Goal: Transaction & Acquisition: Purchase product/service

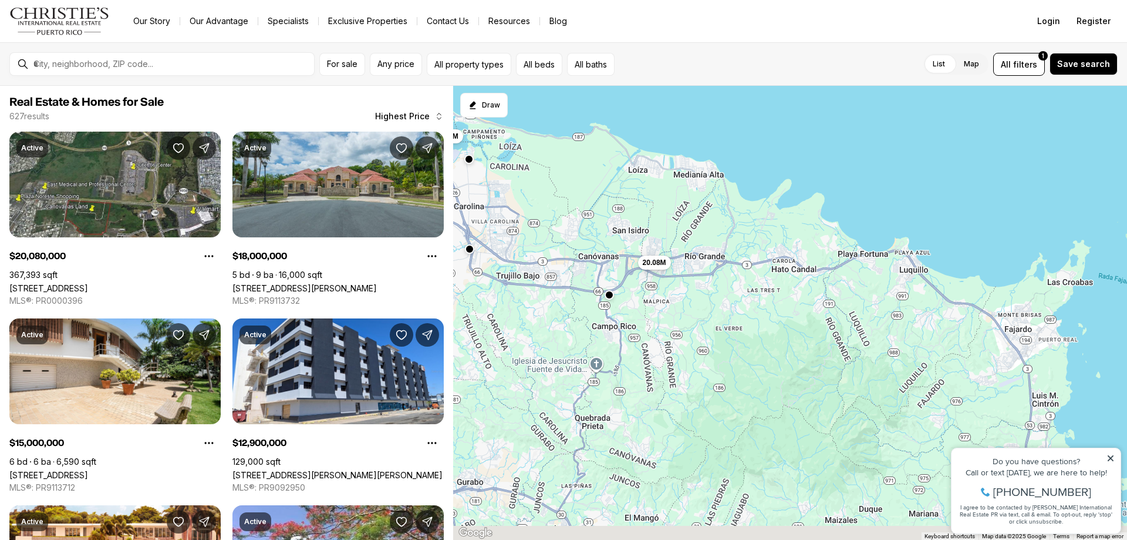
drag, startPoint x: 976, startPoint y: 377, endPoint x: 520, endPoint y: 185, distance: 494.9
click at [520, 185] on div "10M 10M 12.9M 15M 20.08M 18M 12.5M 11.7M 10M" at bounding box center [790, 313] width 674 height 454
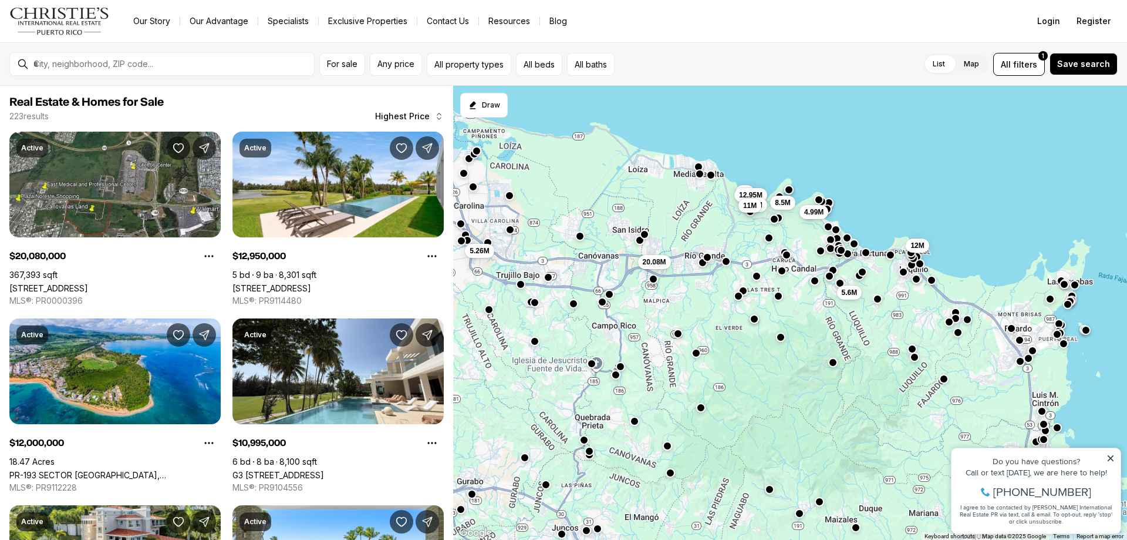
click at [693, 235] on div "5.26M 20.08M 12M 5.6M 8.5M 9M 12.95M 9.9M 4.99M 11M" at bounding box center [790, 313] width 674 height 454
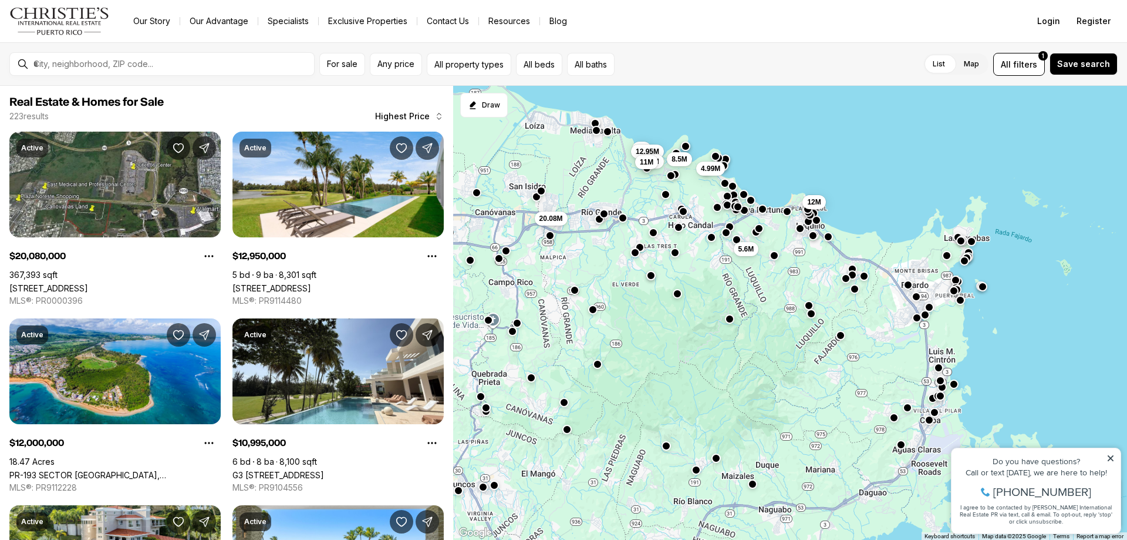
drag, startPoint x: 705, startPoint y: 139, endPoint x: 581, endPoint y: 197, distance: 136.8
click at [581, 197] on div "5.26M 20.08M 12M 5.6M 8.5M 9M 12.95M 9.9M 4.99M 11M" at bounding box center [790, 313] width 674 height 454
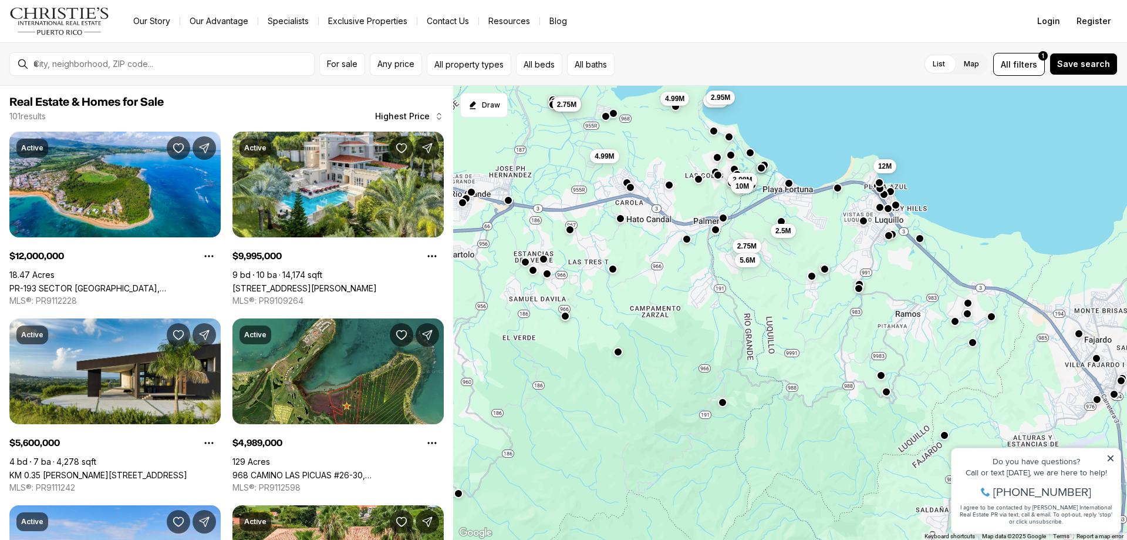
click at [613, 275] on div "2.5M 2.95M 12M 2.5M 2.98M 2.75M 5.6M 4.99M 4.99M 10M 2.85M 2.75M" at bounding box center [790, 313] width 674 height 454
click at [83, 58] on div at bounding box center [171, 64] width 285 height 20
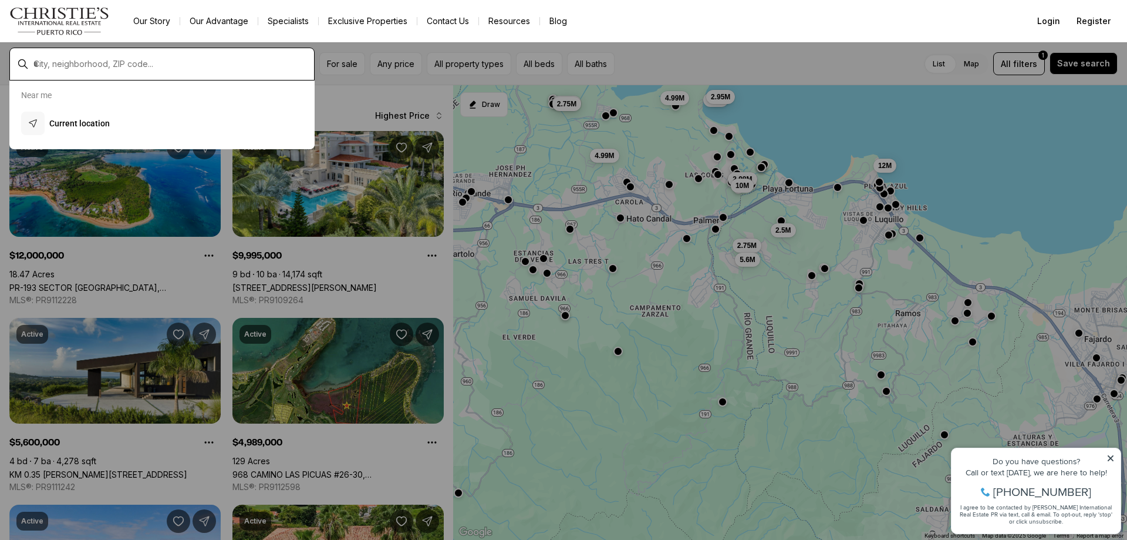
click at [85, 68] on input "text" at bounding box center [171, 64] width 276 height 11
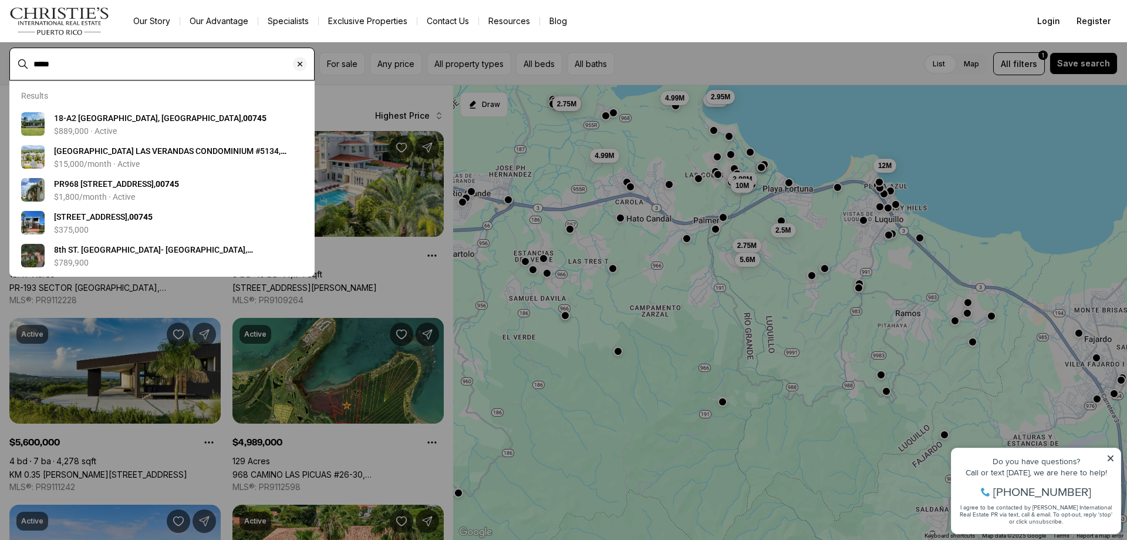
type input "*****"
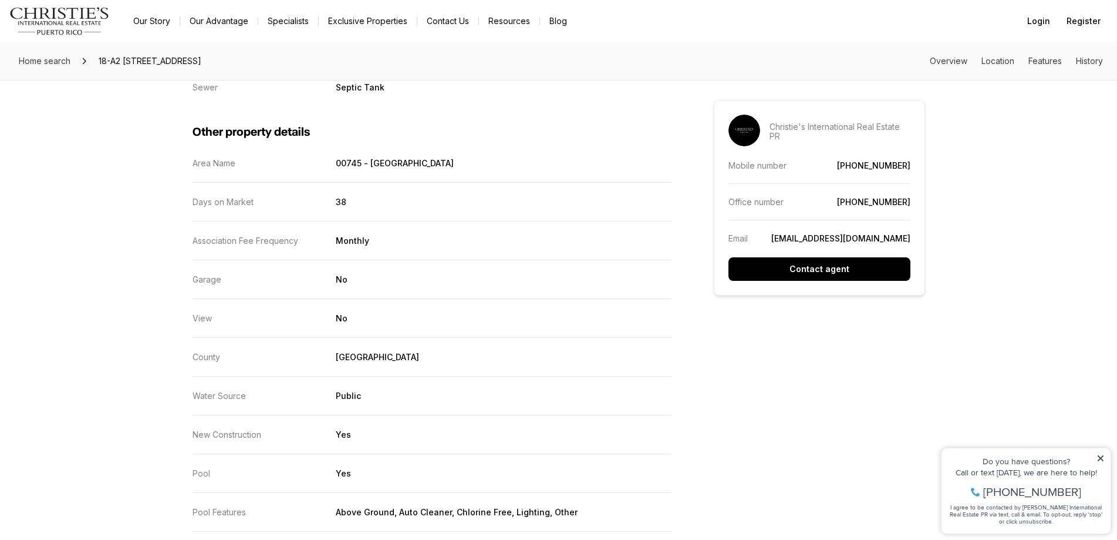
scroll to position [1990, 0]
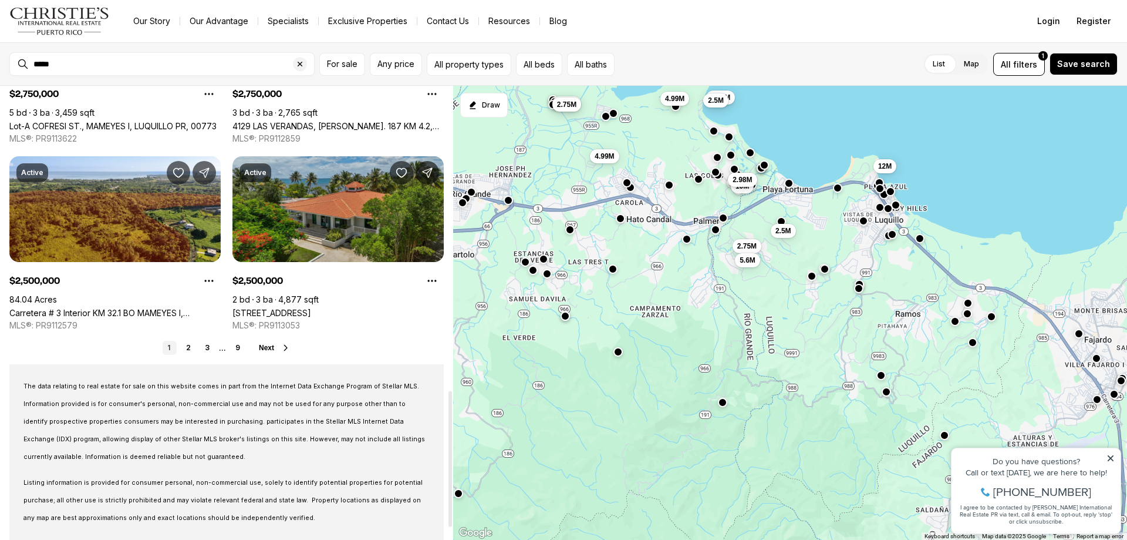
scroll to position [881, 0]
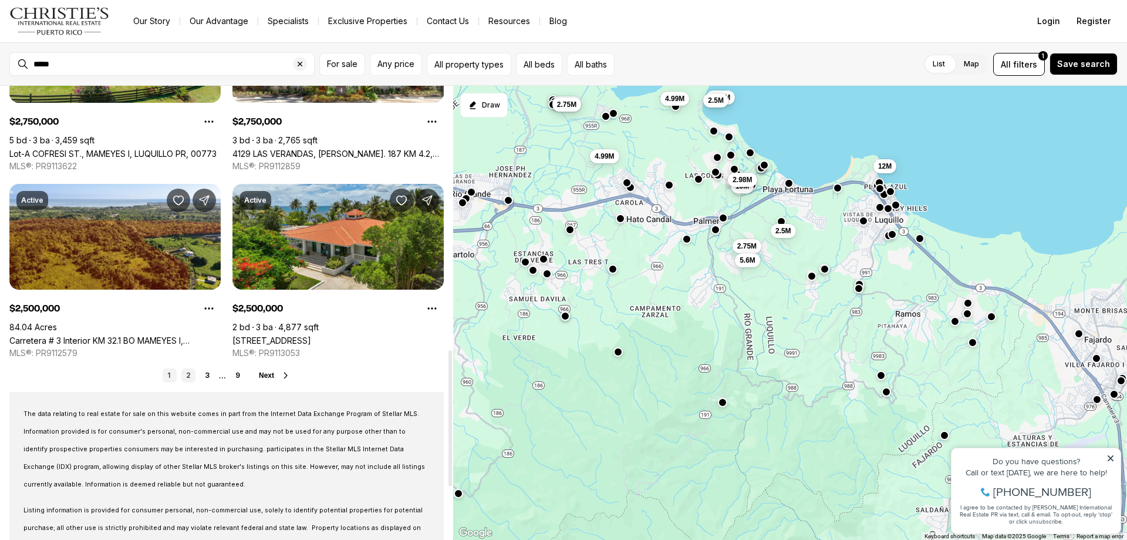
click at [190, 375] on link "2" at bounding box center [188, 375] width 14 height 14
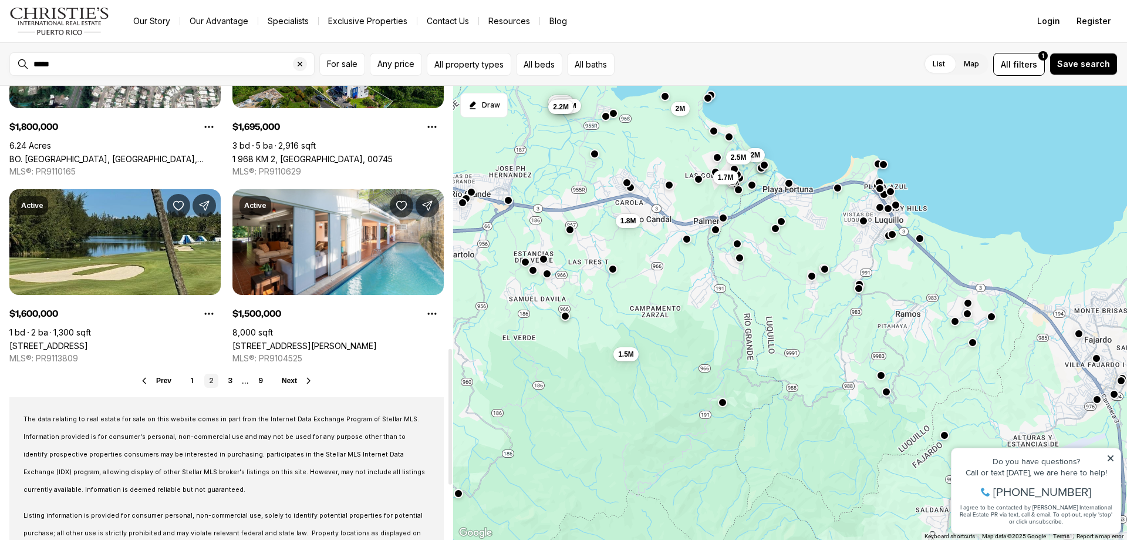
scroll to position [881, 0]
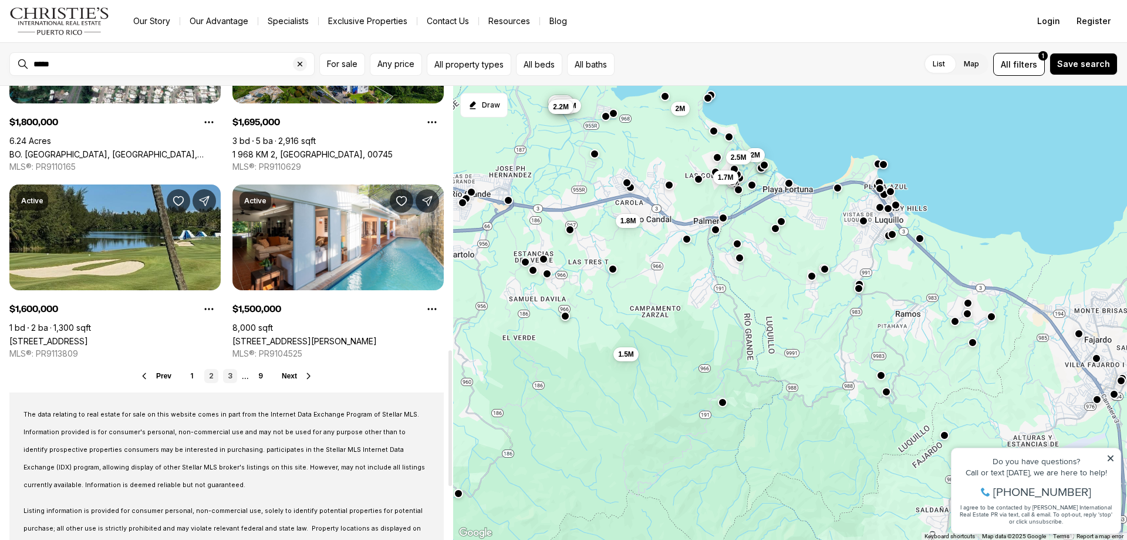
click at [234, 371] on link "3" at bounding box center [230, 376] width 14 height 14
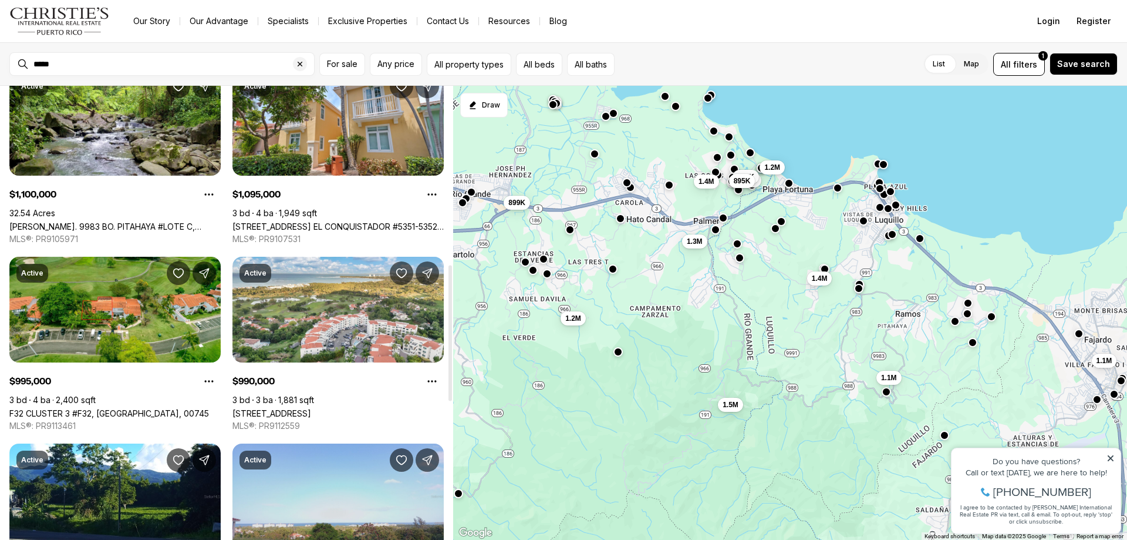
scroll to position [881, 0]
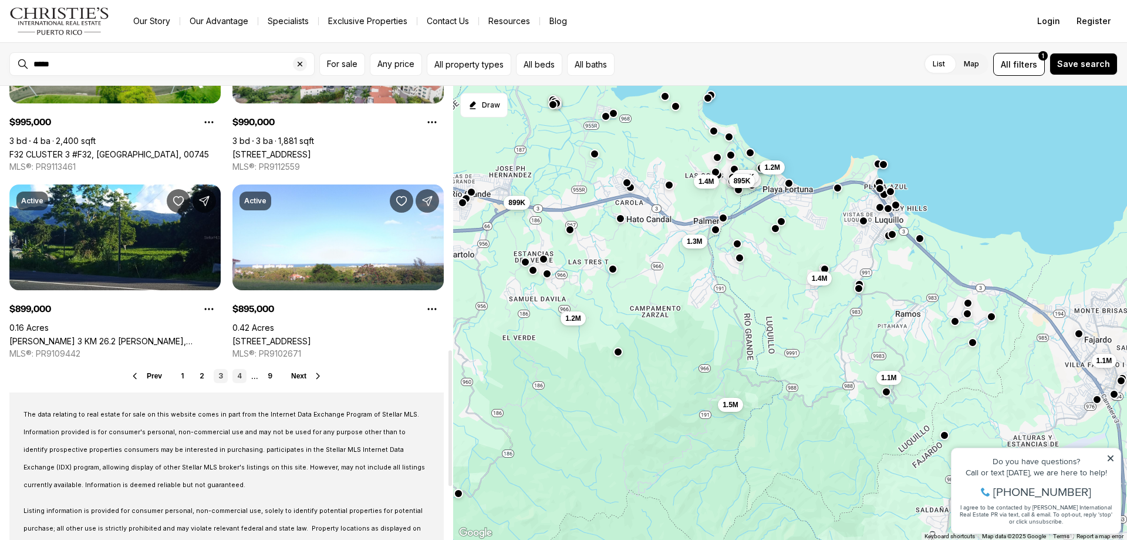
click at [237, 374] on link "4" at bounding box center [239, 376] width 14 height 14
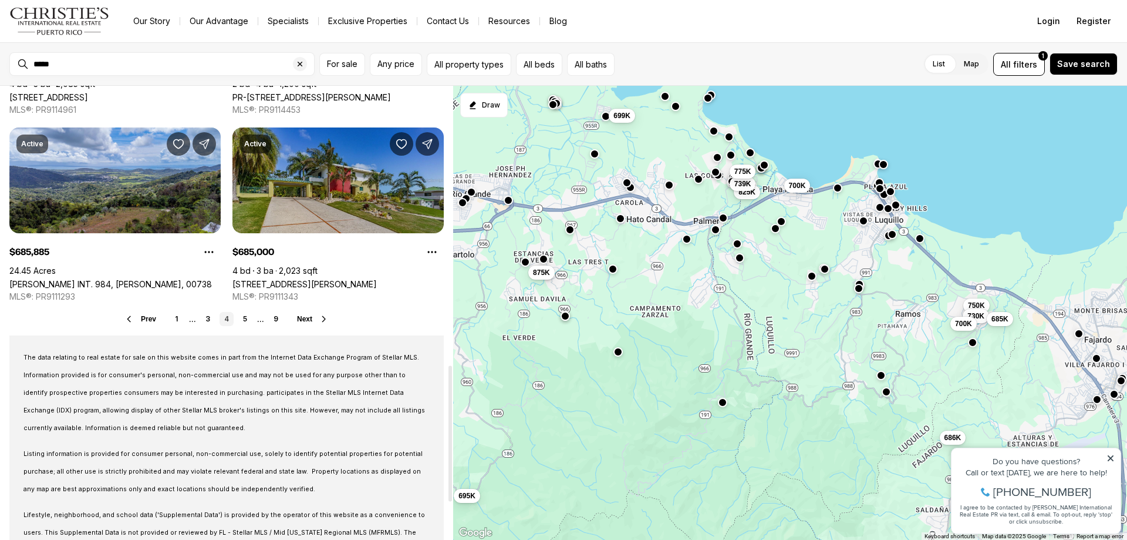
scroll to position [939, 0]
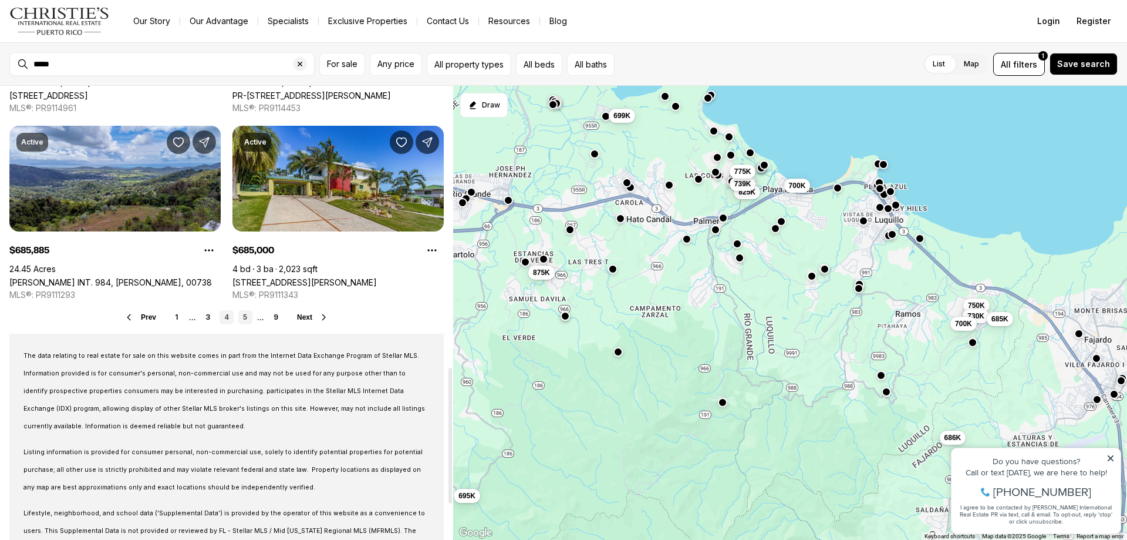
click at [241, 318] on link "5" at bounding box center [245, 317] width 14 height 14
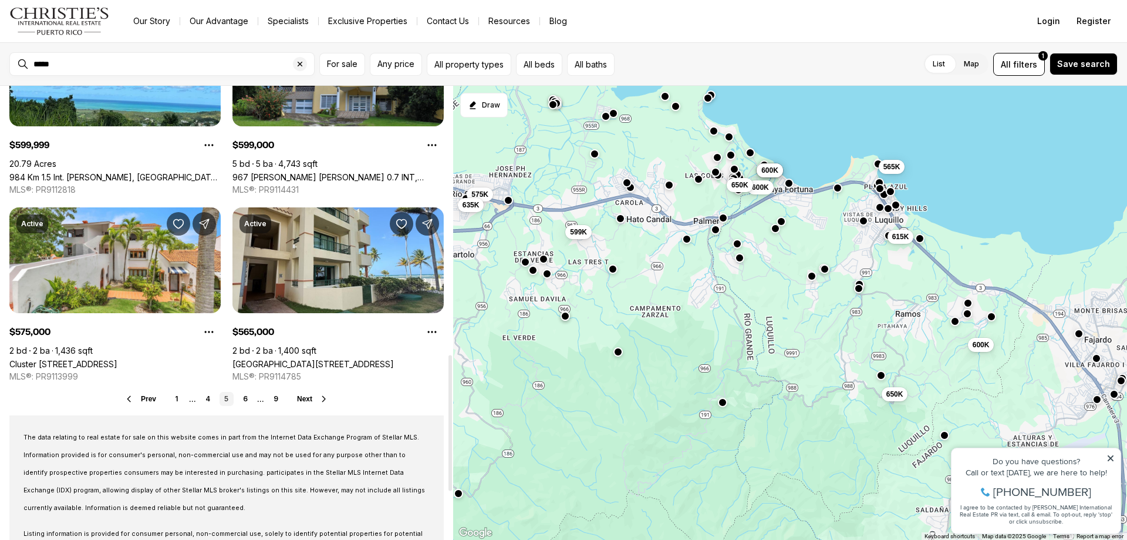
scroll to position [939, 0]
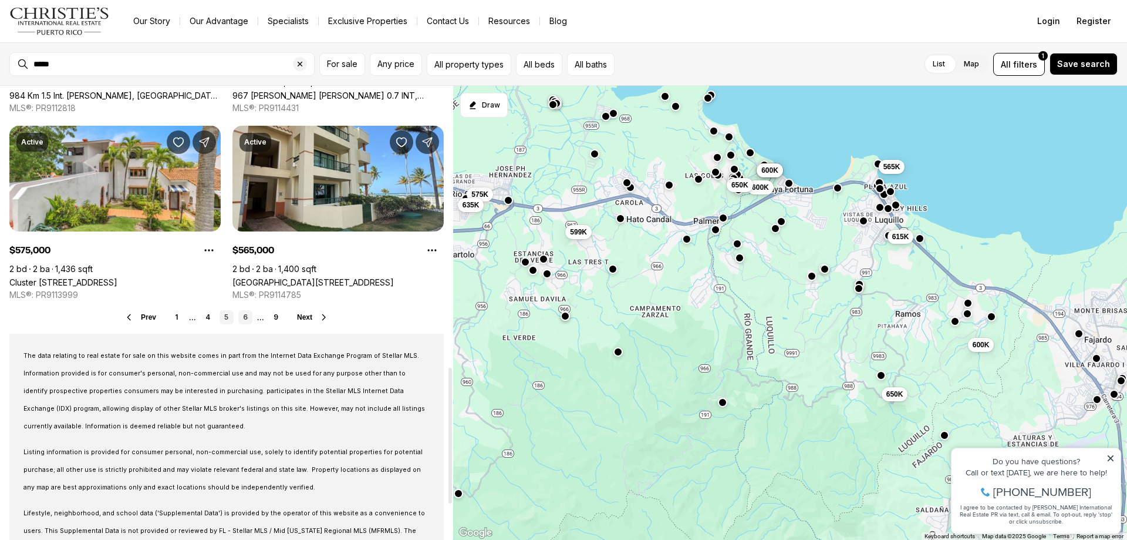
click at [242, 317] on link "6" at bounding box center [245, 317] width 14 height 14
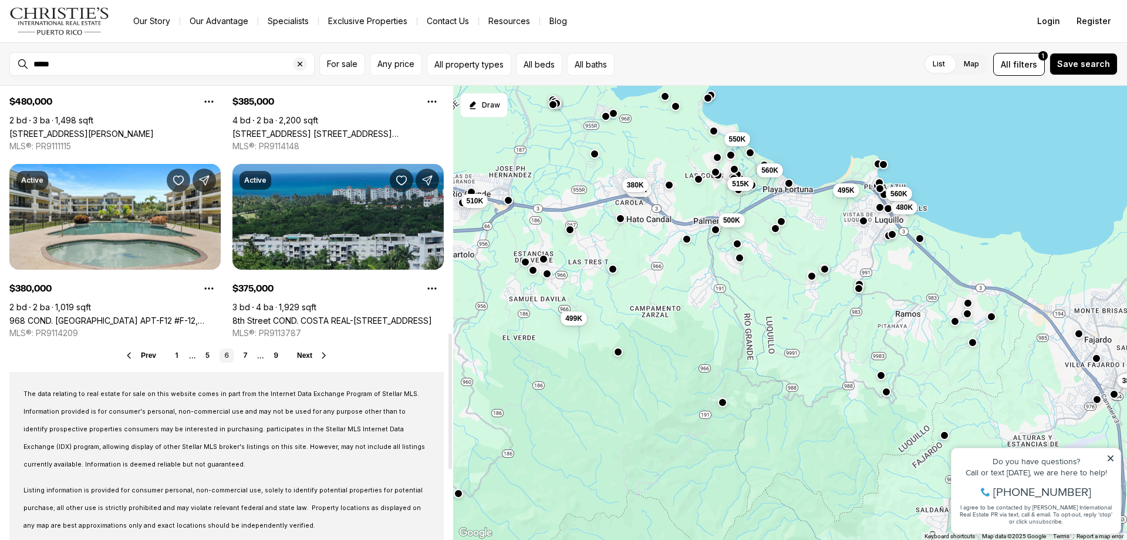
scroll to position [939, 0]
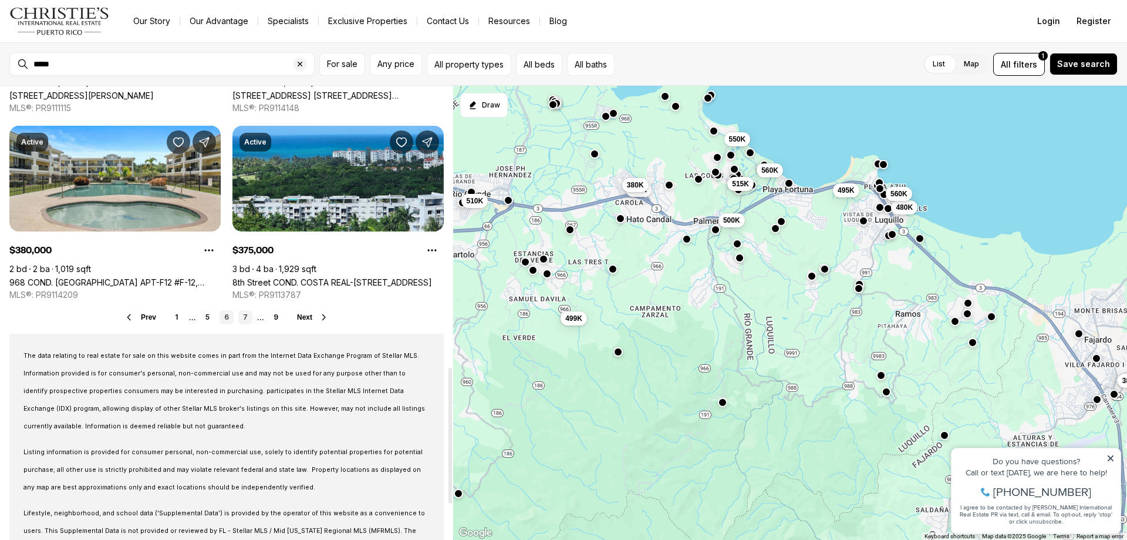
click at [240, 314] on link "7" at bounding box center [245, 317] width 14 height 14
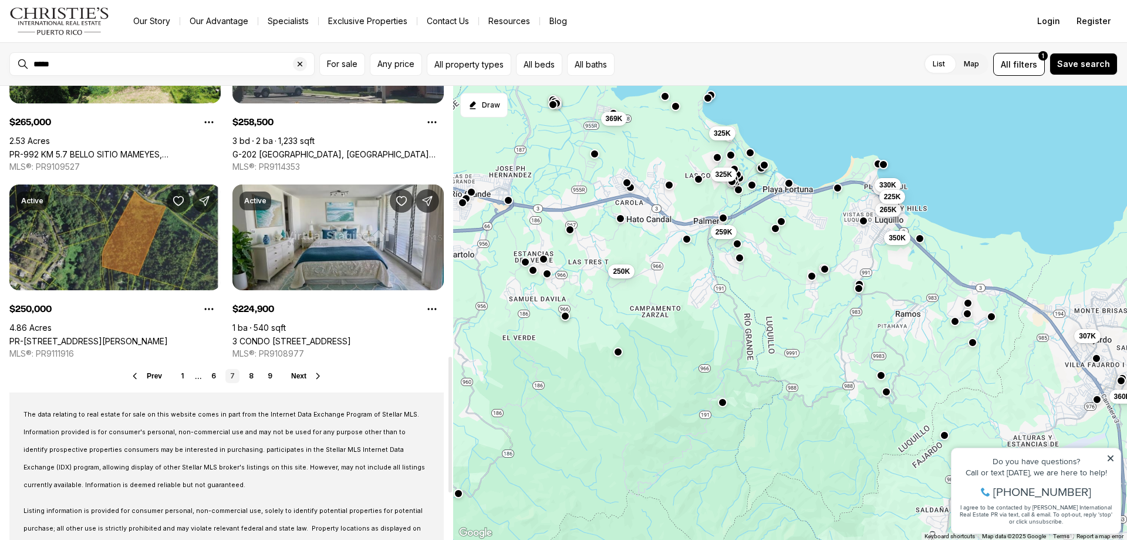
scroll to position [1057, 0]
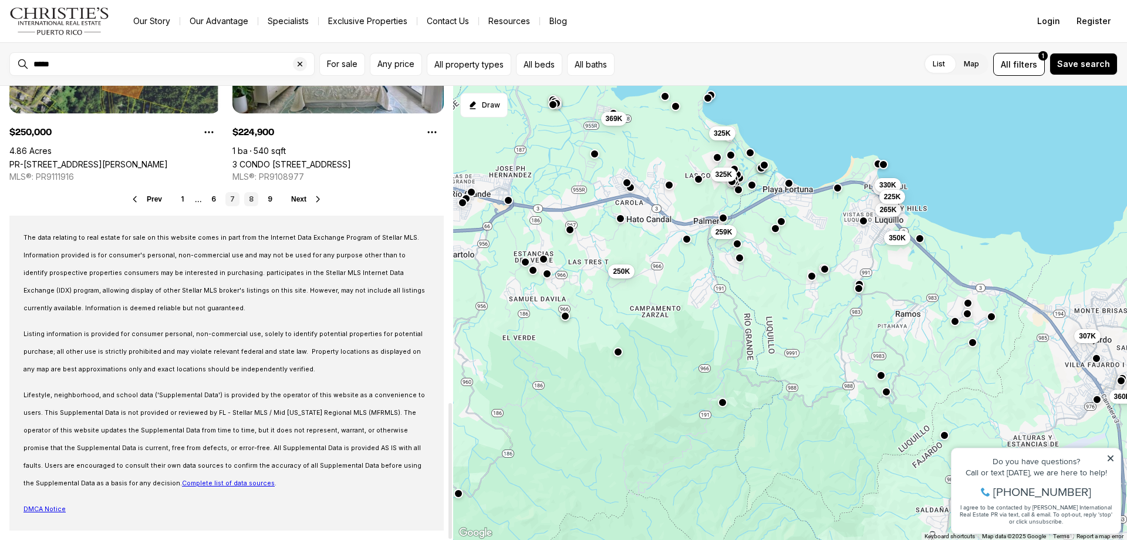
click at [254, 195] on link "8" at bounding box center [251, 199] width 14 height 14
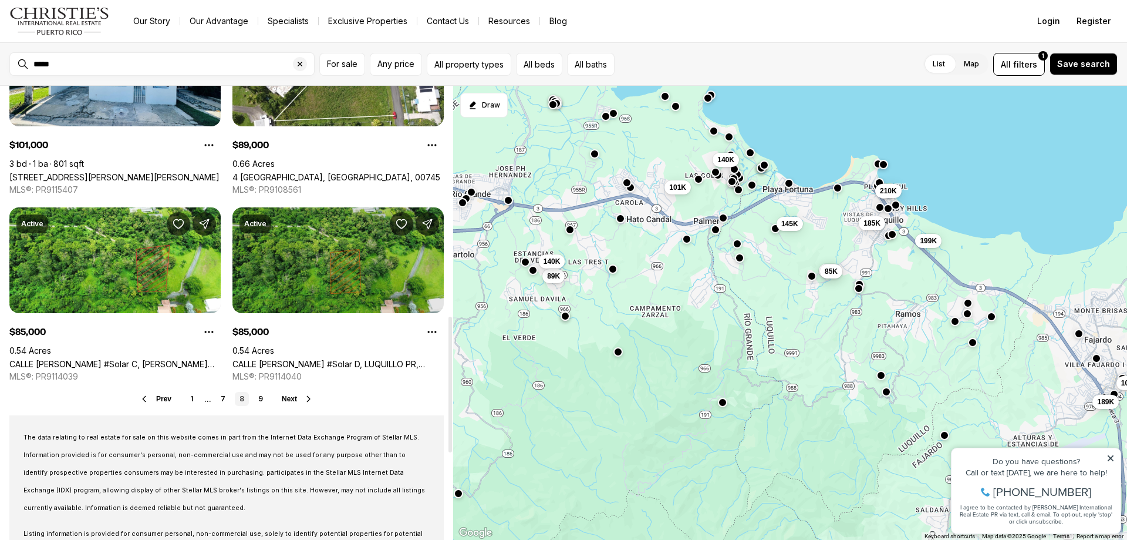
scroll to position [881, 0]
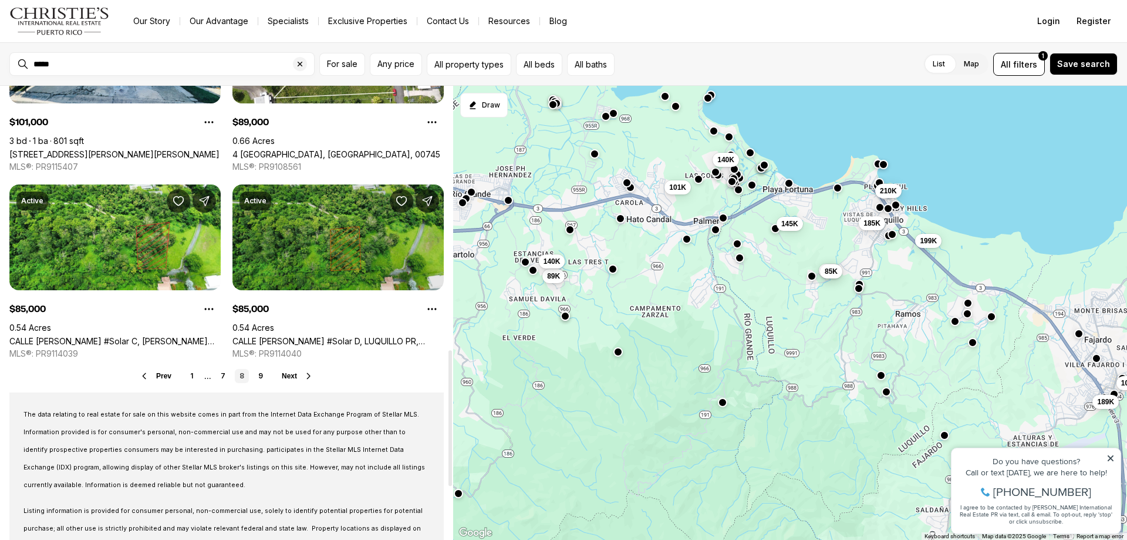
click at [316, 336] on link "CALLE BALBINO ROSA #Solar D, LUQUILLO PR, 00773" at bounding box center [337, 341] width 211 height 10
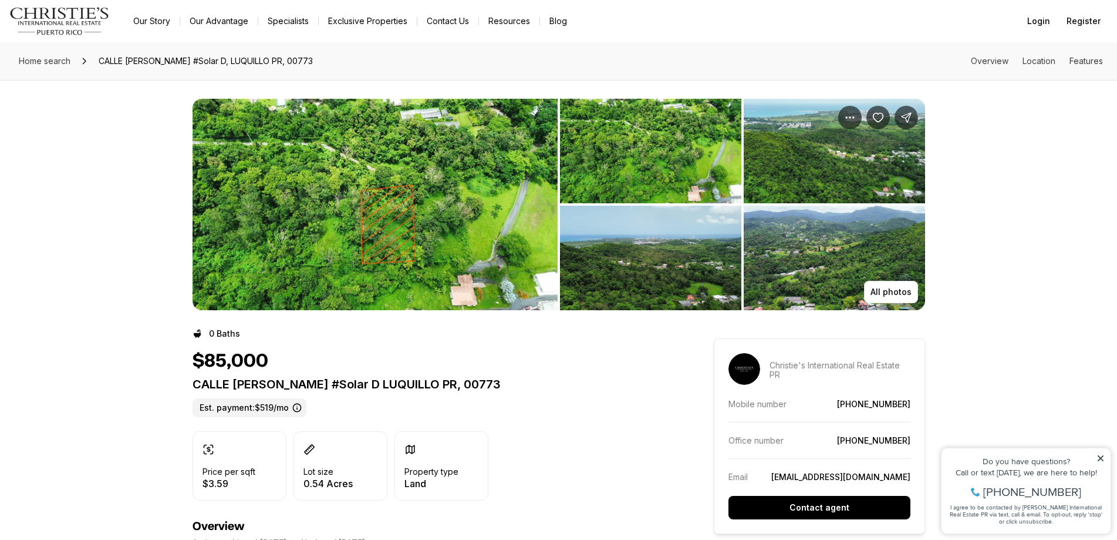
click at [641, 139] on img "View image gallery" at bounding box center [650, 151] width 181 height 105
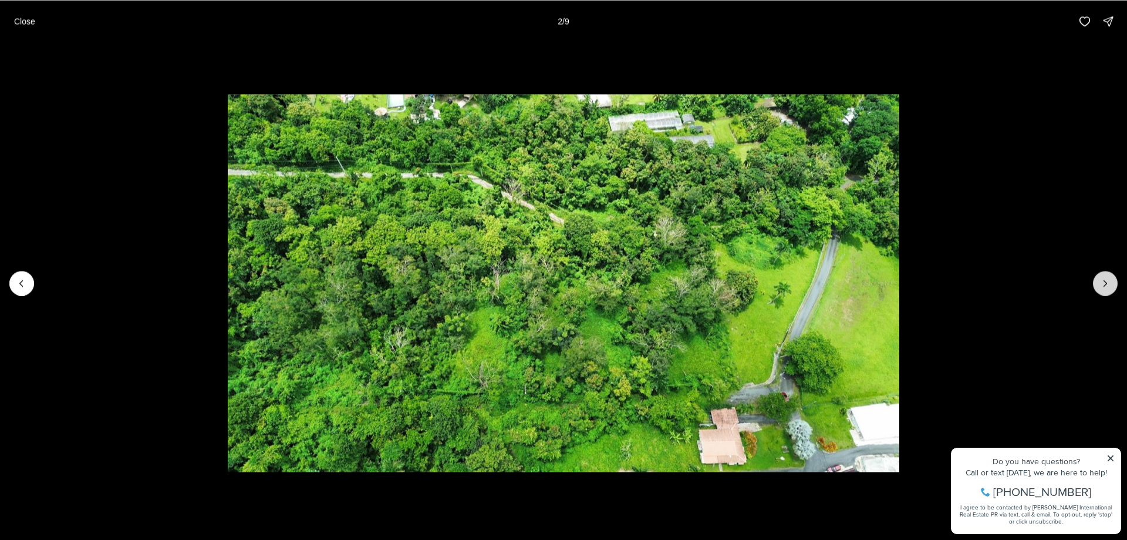
click at [1111, 280] on button "Next slide" at bounding box center [1105, 283] width 25 height 25
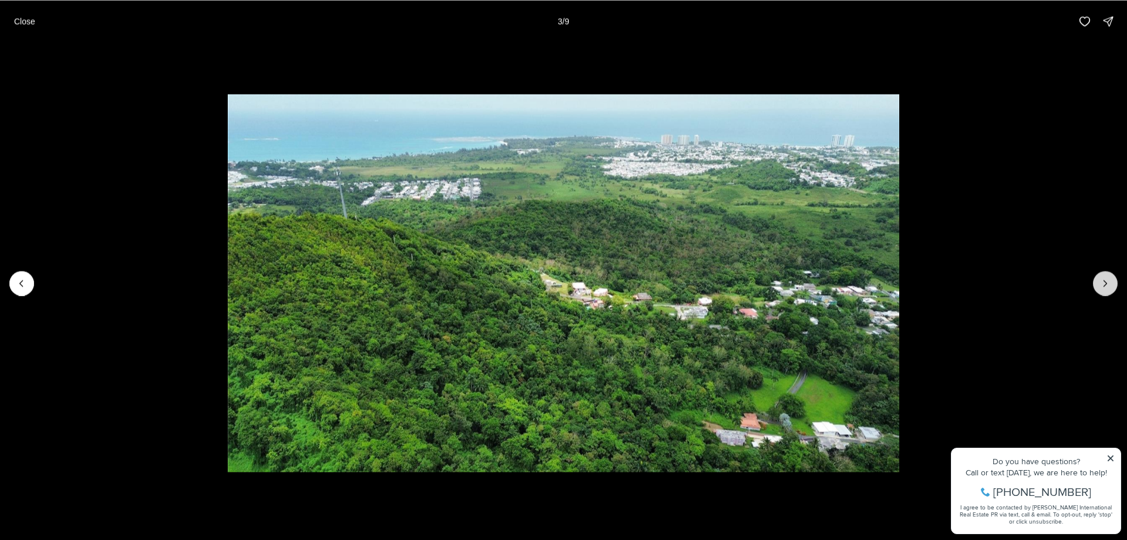
click at [1111, 280] on button "Next slide" at bounding box center [1105, 283] width 25 height 25
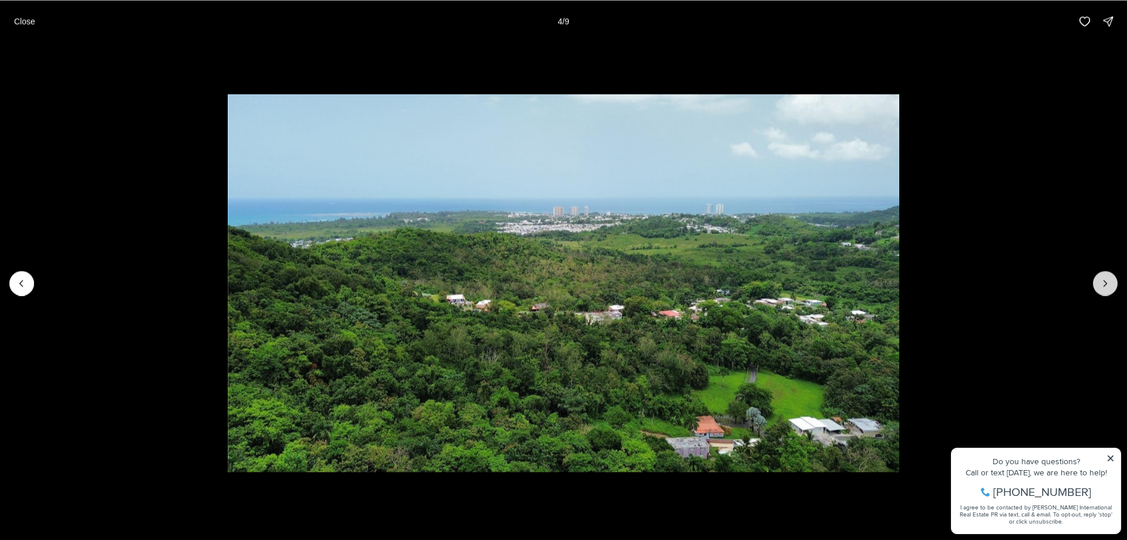
click at [1111, 280] on button "Next slide" at bounding box center [1105, 283] width 25 height 25
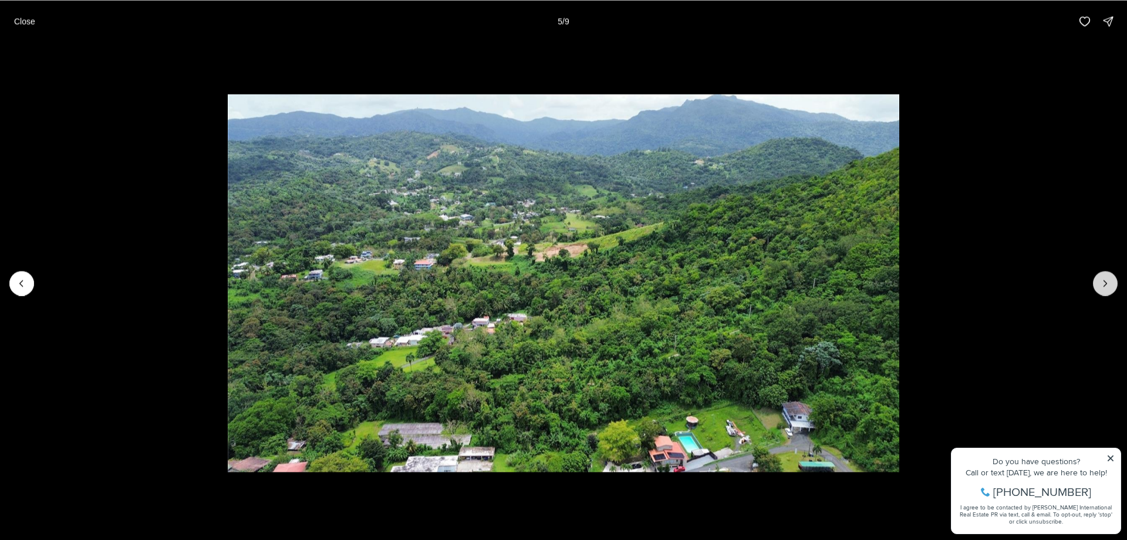
click at [1111, 280] on button "Next slide" at bounding box center [1105, 283] width 25 height 25
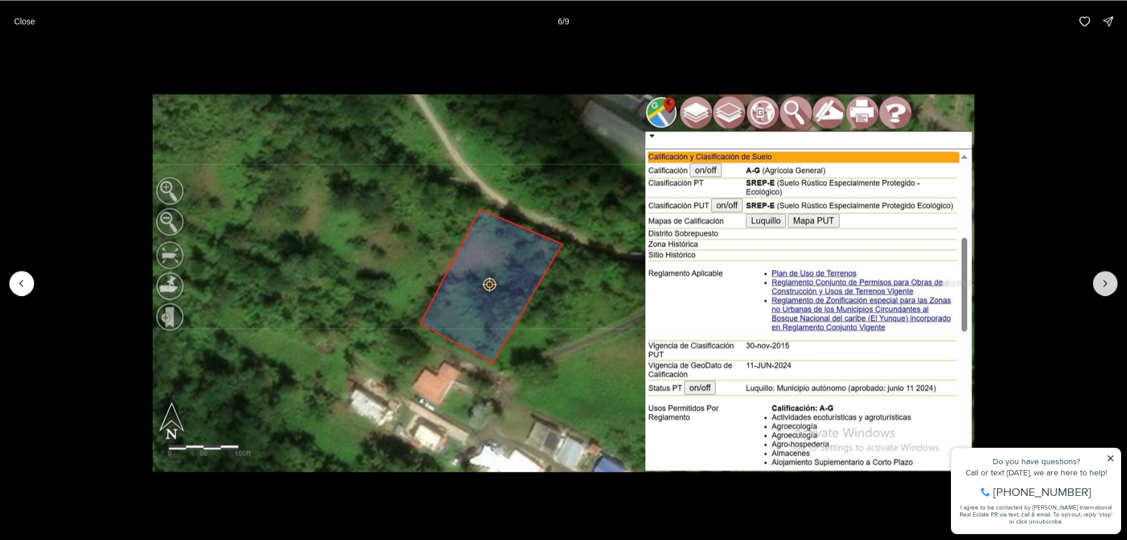
click at [1111, 280] on button "Next slide" at bounding box center [1105, 283] width 25 height 25
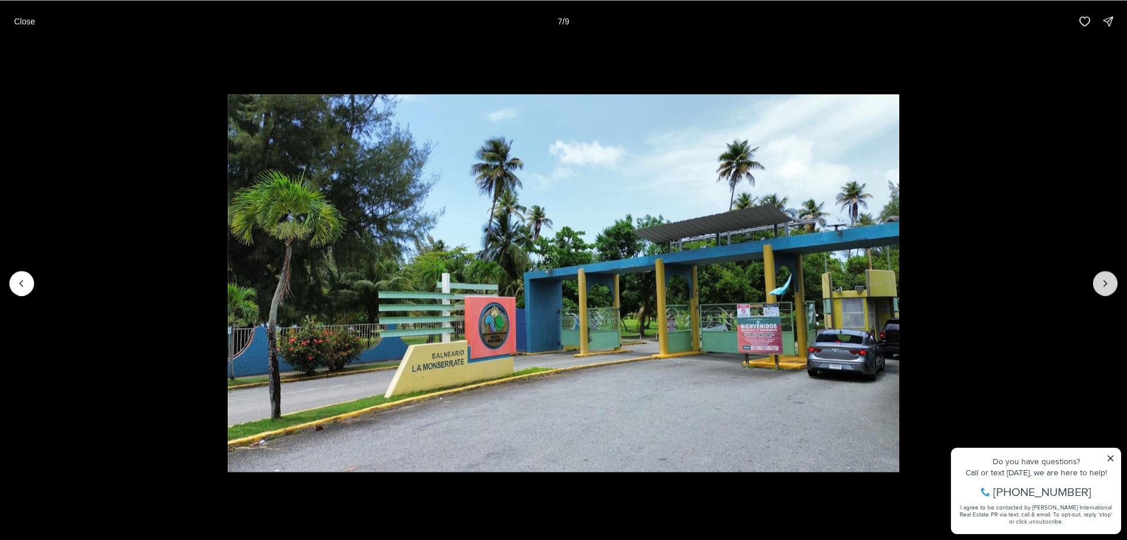
click at [1108, 281] on icon "Next slide" at bounding box center [1106, 283] width 12 height 12
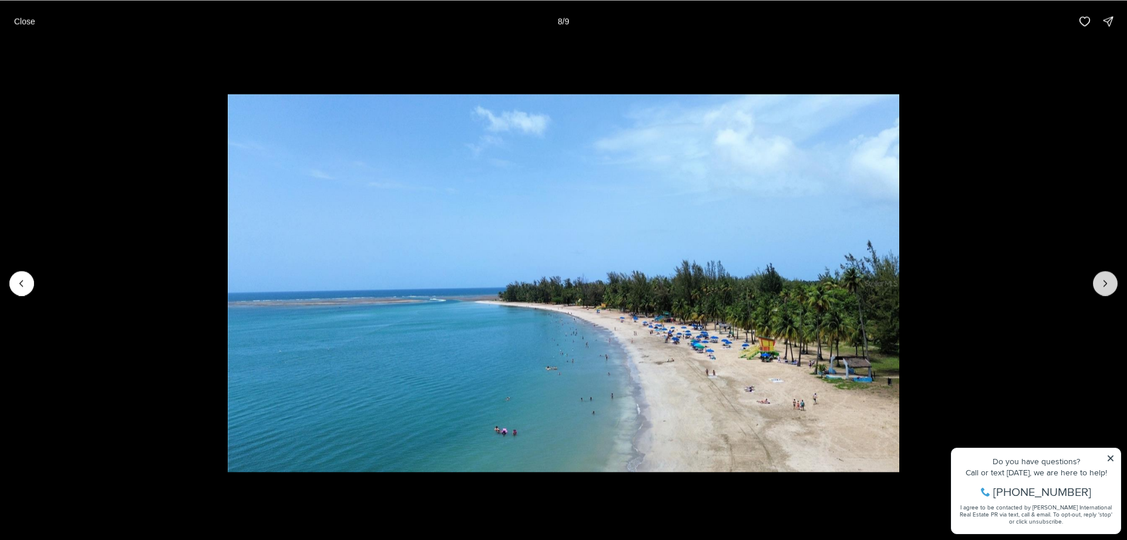
click at [1094, 281] on button "Next slide" at bounding box center [1105, 283] width 25 height 25
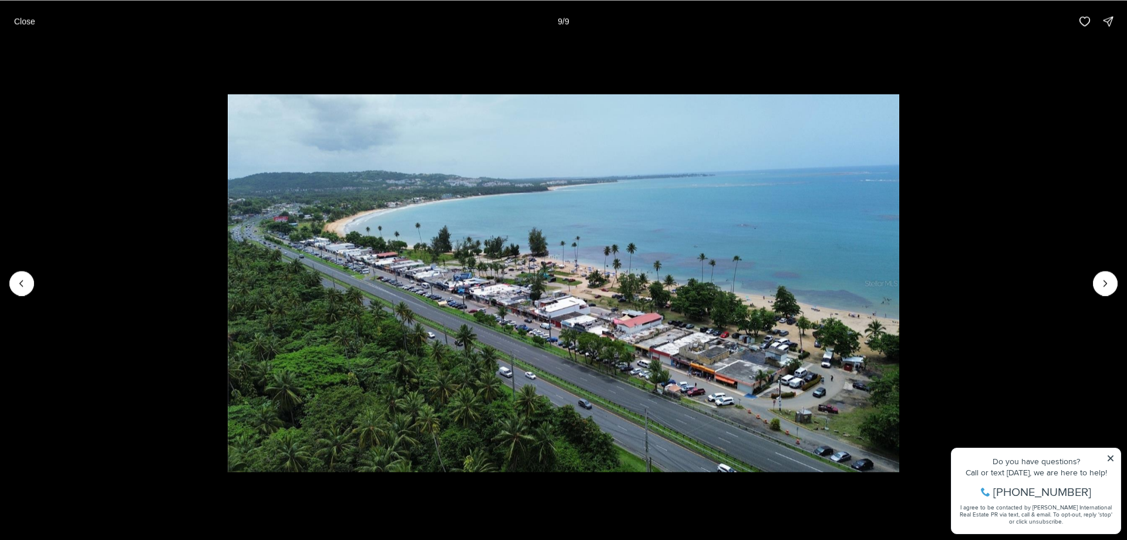
click at [1107, 277] on div at bounding box center [1105, 283] width 25 height 25
click at [1106, 277] on div at bounding box center [1105, 283] width 25 height 25
click at [1106, 278] on div at bounding box center [1105, 283] width 25 height 25
drag, startPoint x: 1104, startPoint y: 286, endPoint x: 1091, endPoint y: 262, distance: 26.5
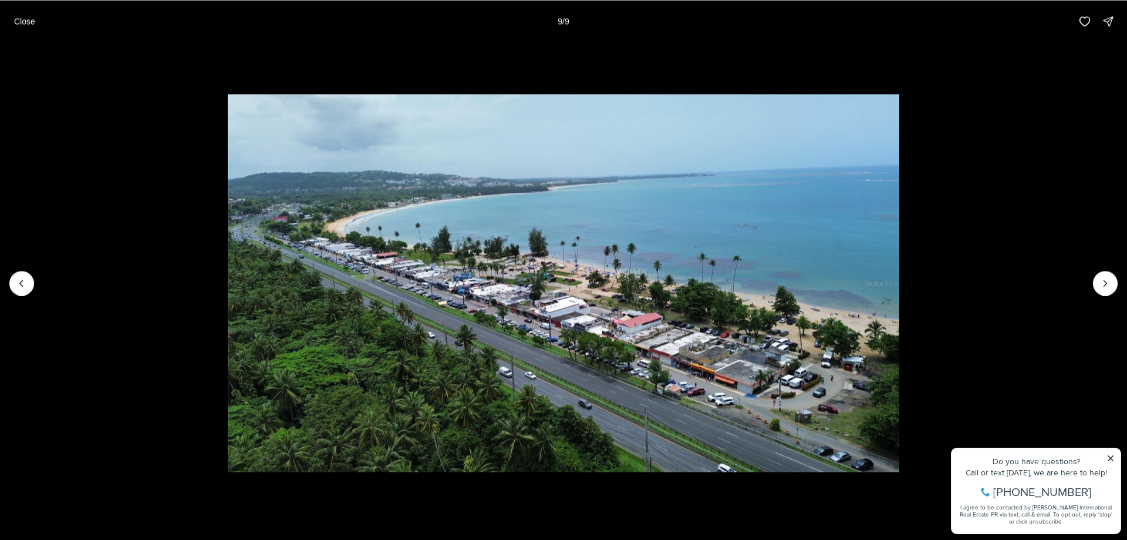
click at [1104, 286] on div at bounding box center [1105, 283] width 25 height 25
click at [26, 19] on p "Close" at bounding box center [24, 20] width 21 height 9
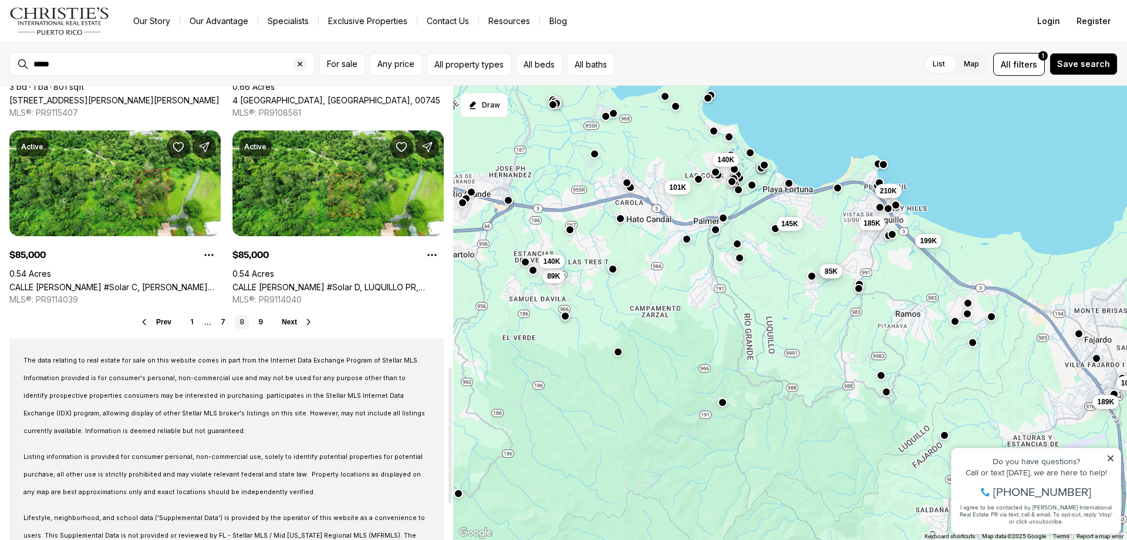
scroll to position [939, 0]
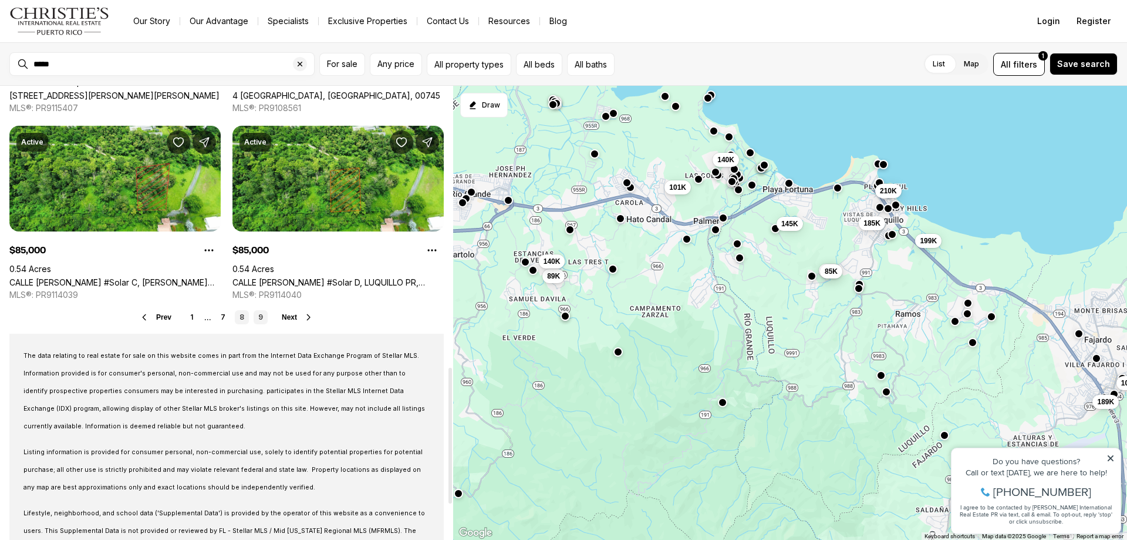
click at [259, 319] on link "9" at bounding box center [261, 317] width 14 height 14
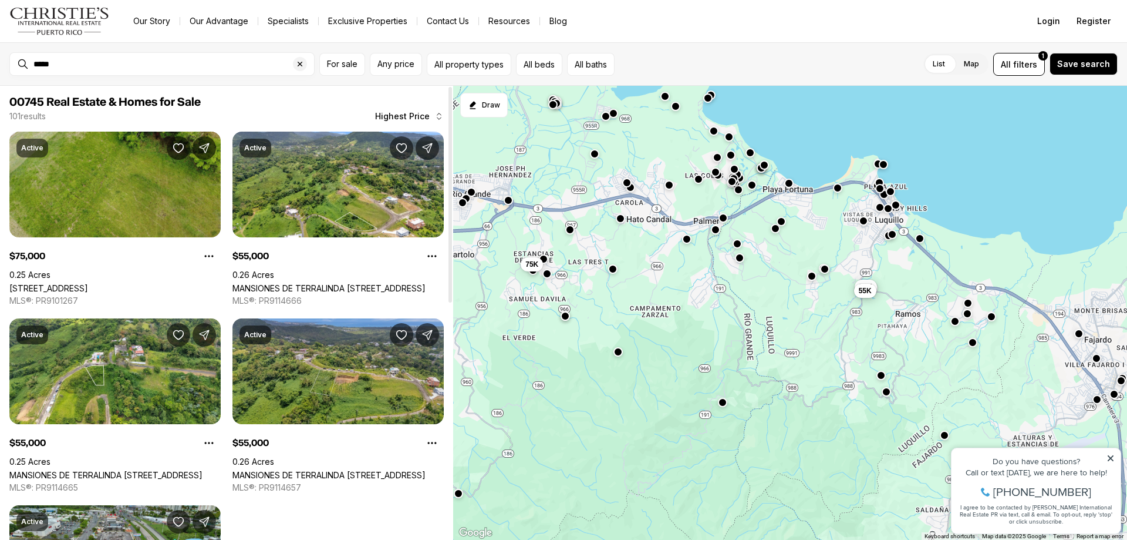
click at [350, 470] on link "MANSIONES DE TERRALINDA LOT #7, LUQUILLO PR, 00773" at bounding box center [328, 475] width 193 height 10
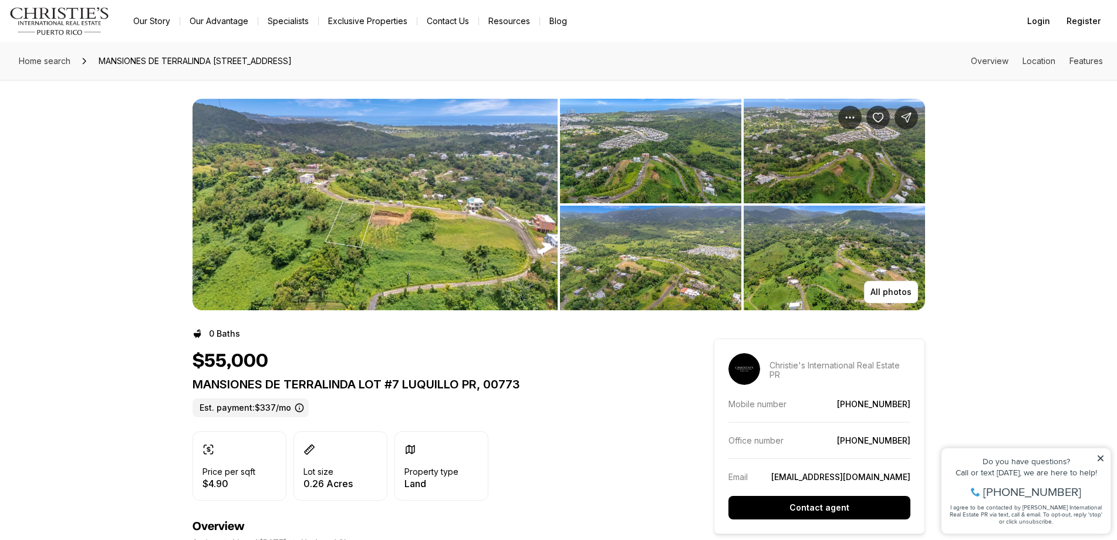
click at [368, 212] on img "View image gallery" at bounding box center [375, 204] width 365 height 211
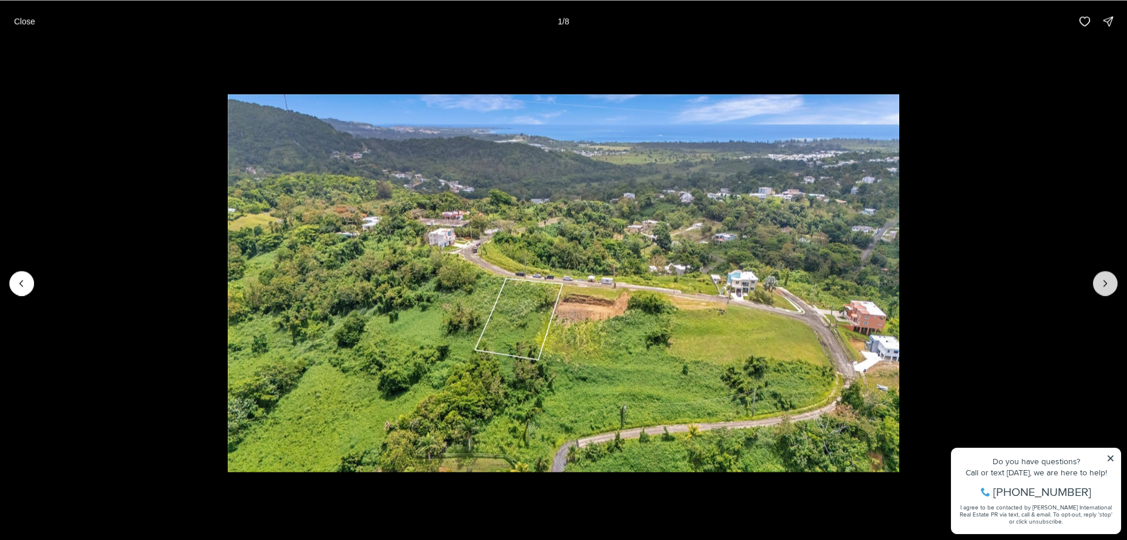
click at [1100, 281] on icon "Next slide" at bounding box center [1106, 283] width 12 height 12
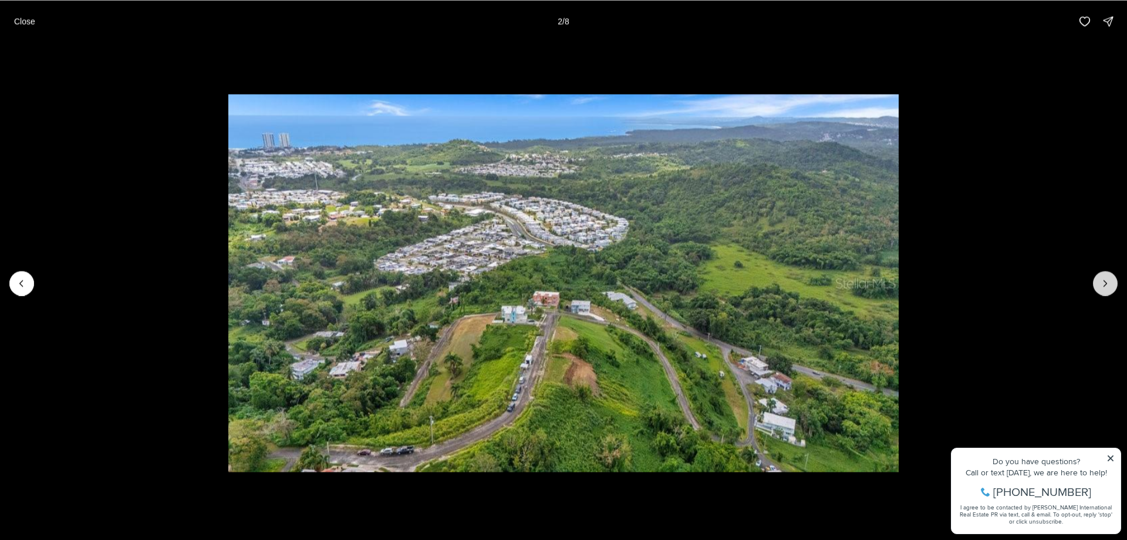
click at [1105, 281] on icon "Next slide" at bounding box center [1105, 283] width 3 height 6
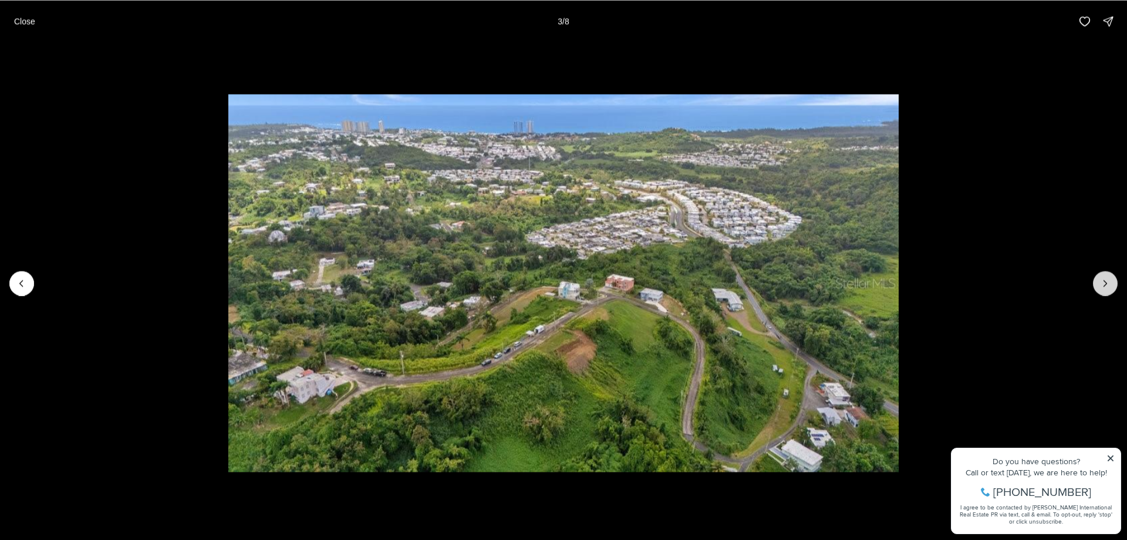
click at [1105, 281] on icon "Next slide" at bounding box center [1105, 283] width 3 height 6
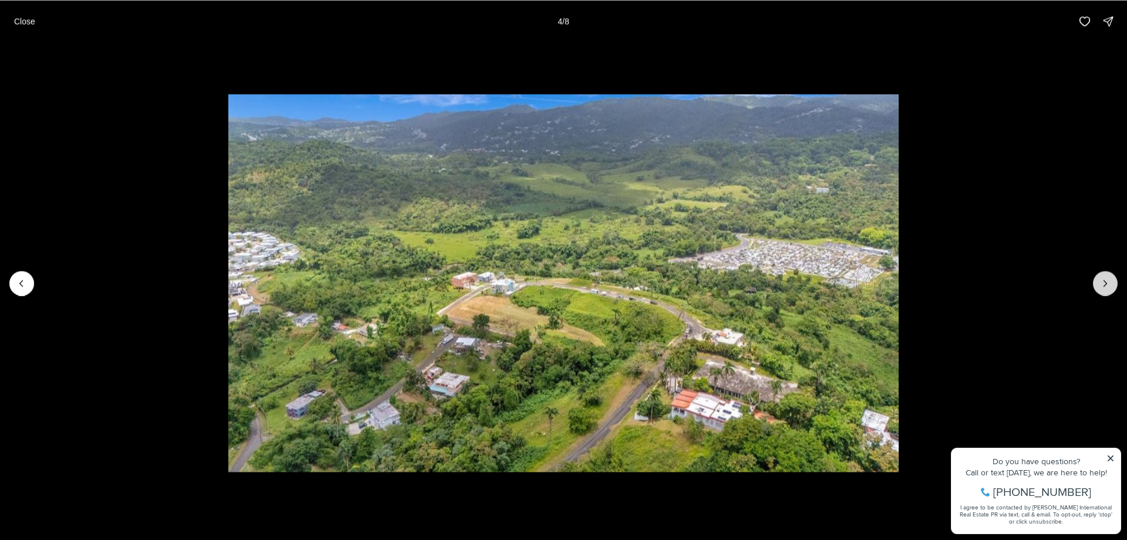
click at [1105, 281] on icon "Next slide" at bounding box center [1105, 283] width 3 height 6
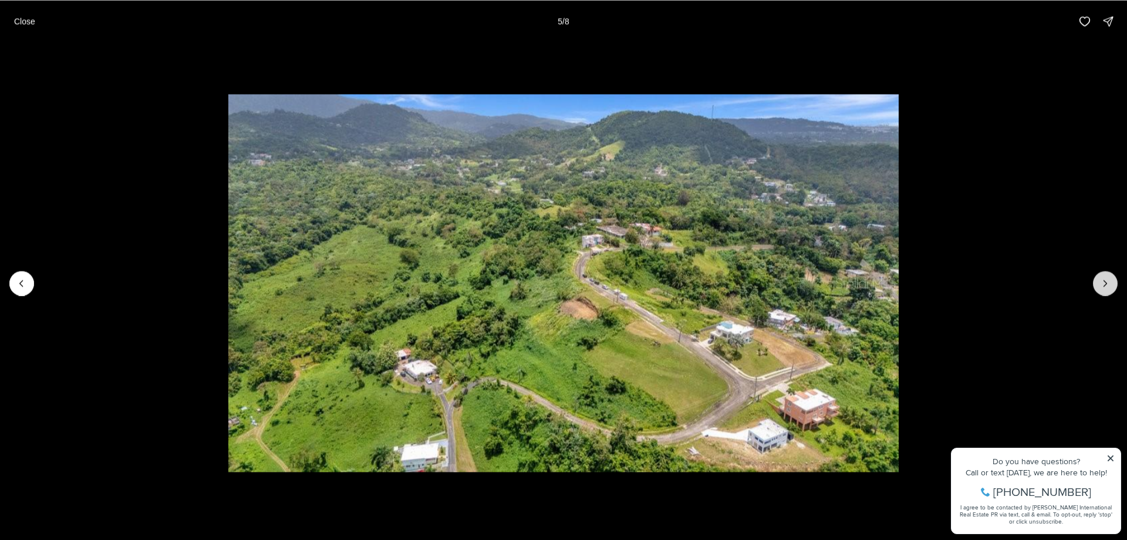
click at [1105, 280] on icon "Next slide" at bounding box center [1106, 283] width 12 height 12
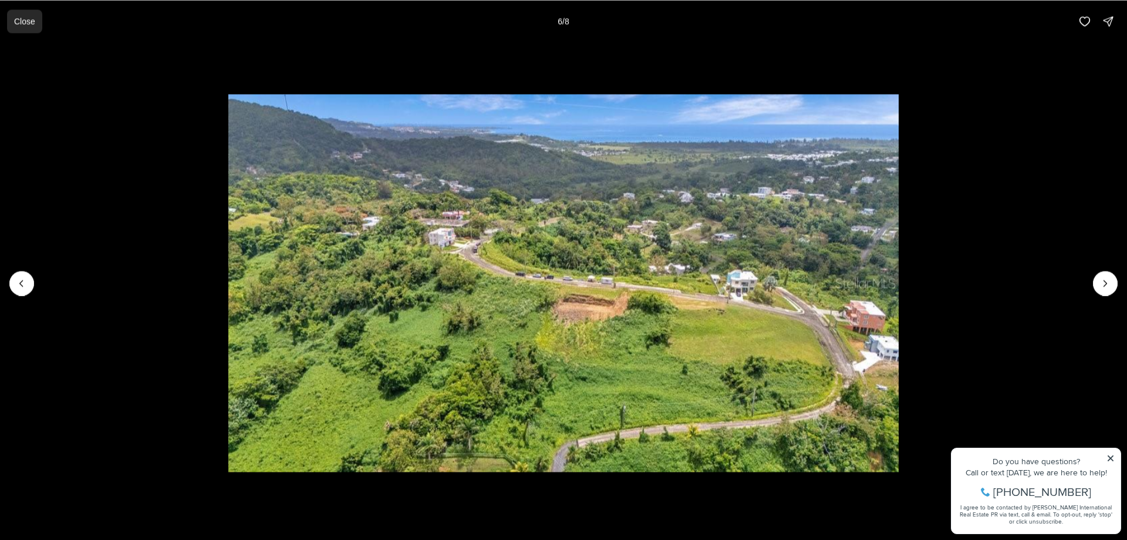
click at [22, 20] on p "Close" at bounding box center [24, 20] width 21 height 9
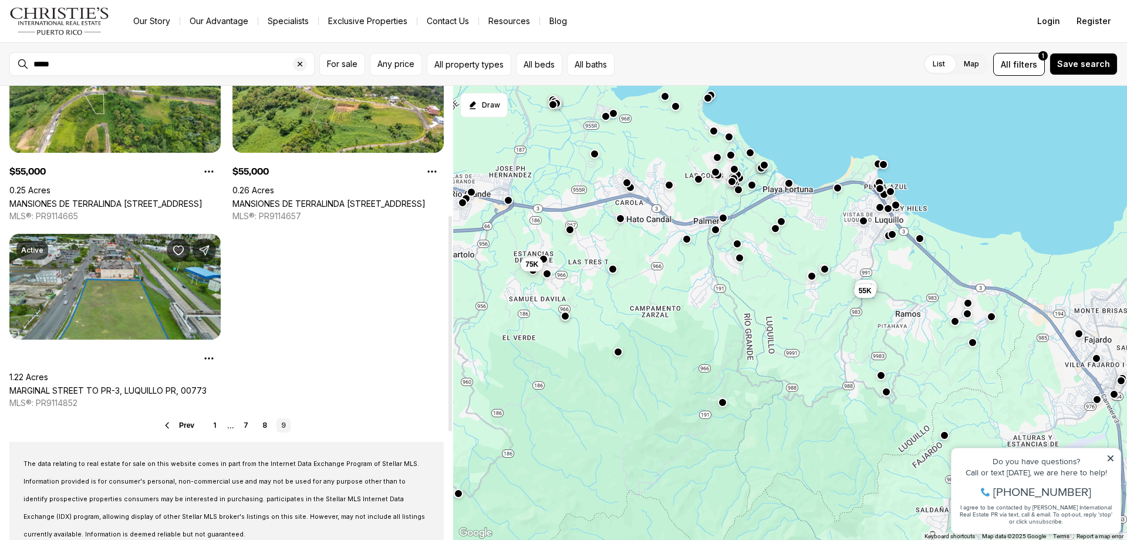
scroll to position [294, 0]
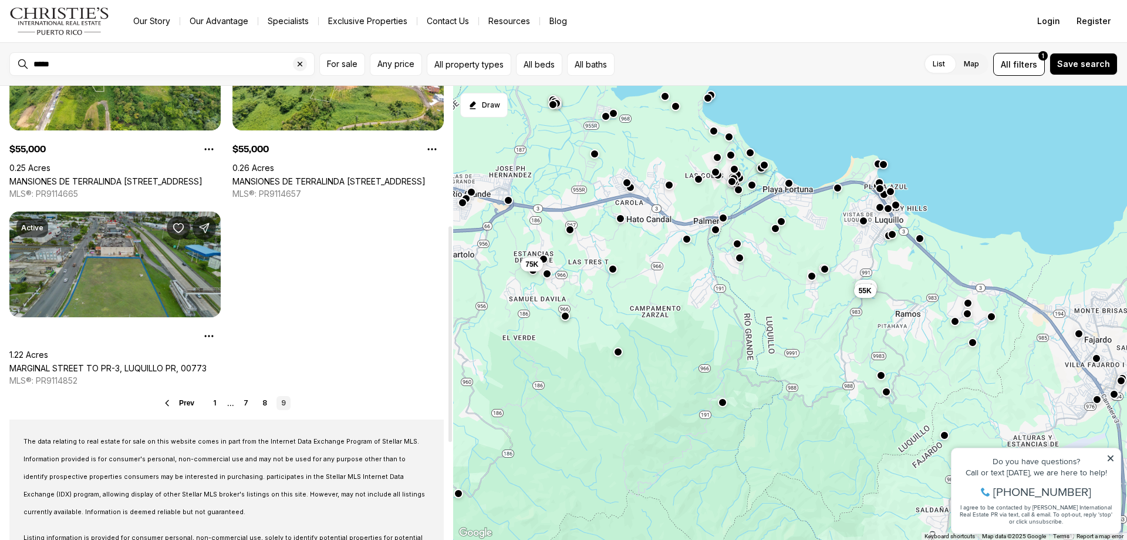
click at [120, 363] on link "MARGINAL STREET TO PR-3, LUQUILLO PR, 00773" at bounding box center [107, 368] width 197 height 10
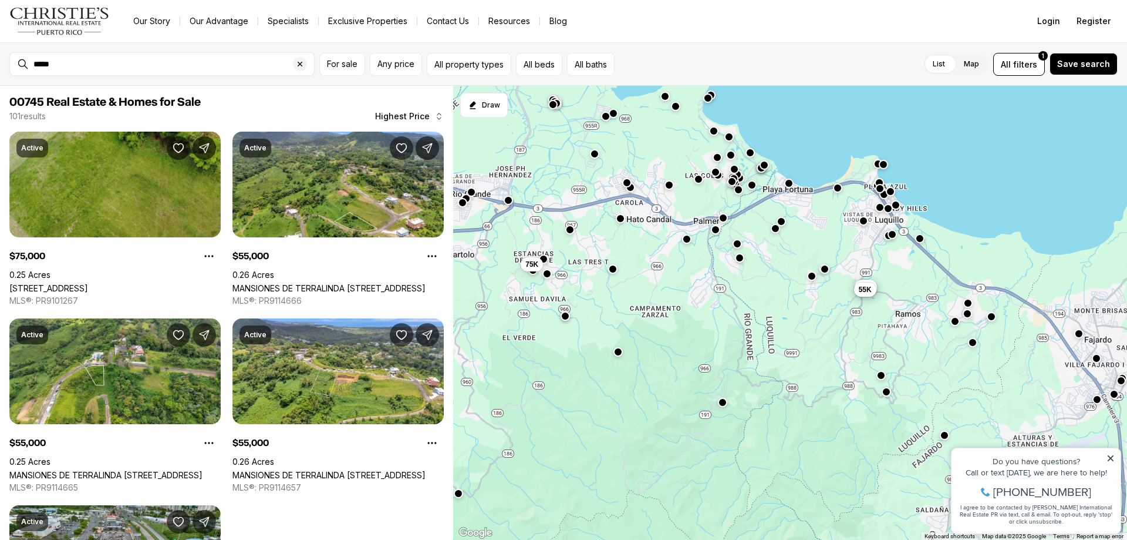
click at [867, 295] on button "55K" at bounding box center [865, 289] width 22 height 14
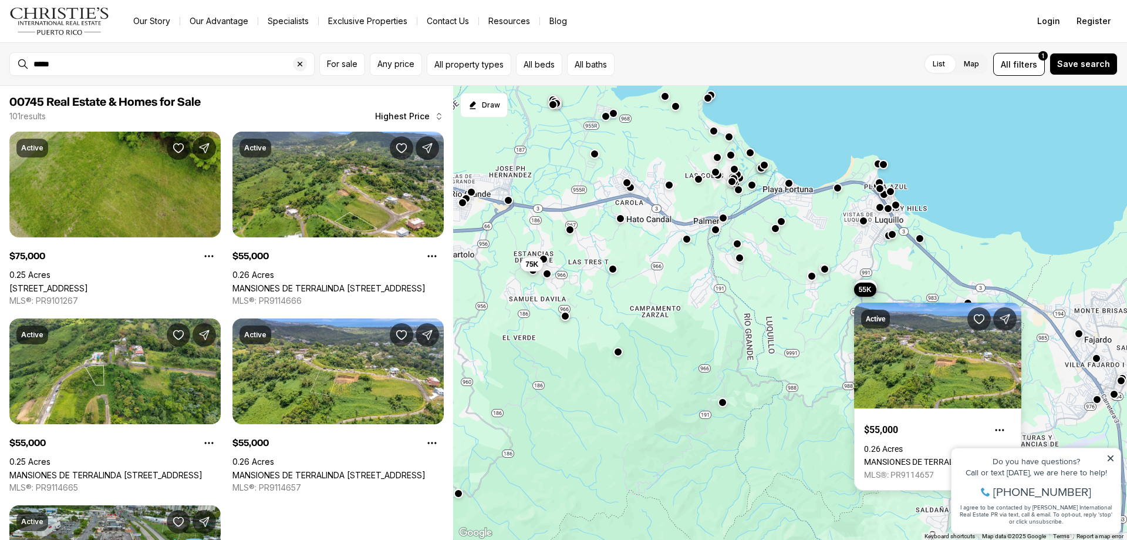
click at [842, 286] on div "55K 55K 55K 75K" at bounding box center [790, 313] width 674 height 454
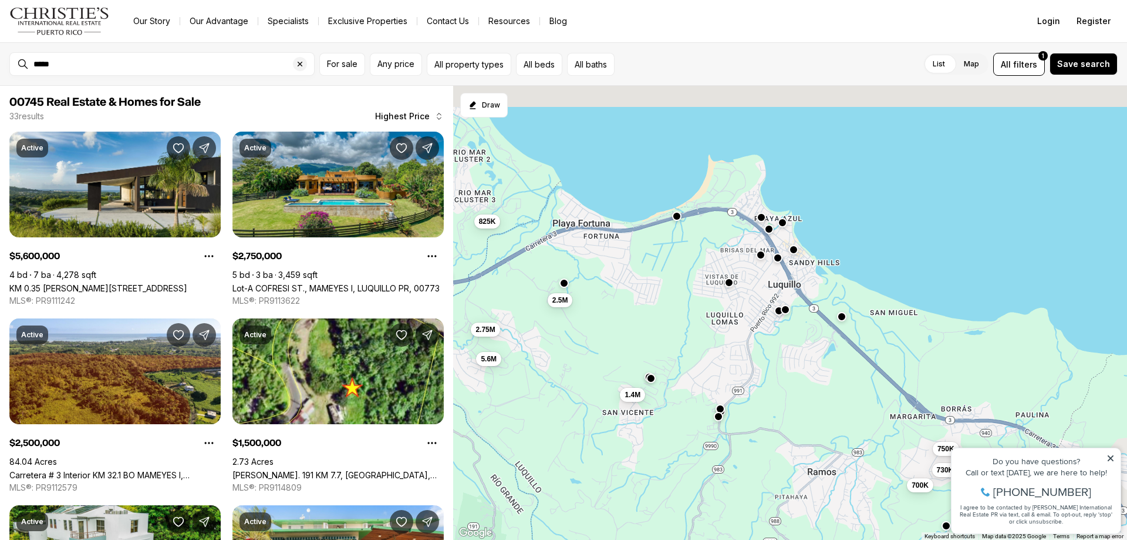
drag, startPoint x: 802, startPoint y: 193, endPoint x: 674, endPoint y: 295, distance: 163.8
click at [674, 295] on div "2.75M 825K 5.6M 2.5M 1.4M 1.1M 750K 730K 685K 700K 1.5M 1.3M" at bounding box center [790, 313] width 674 height 454
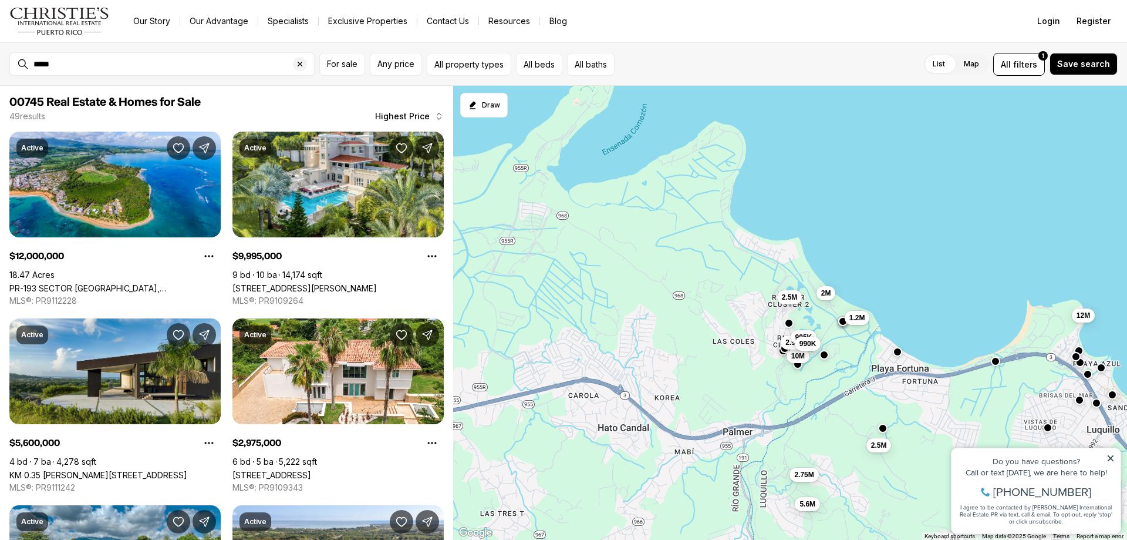
drag, startPoint x: 1596, startPoint y: 720, endPoint x: 979, endPoint y: 430, distance: 681.0
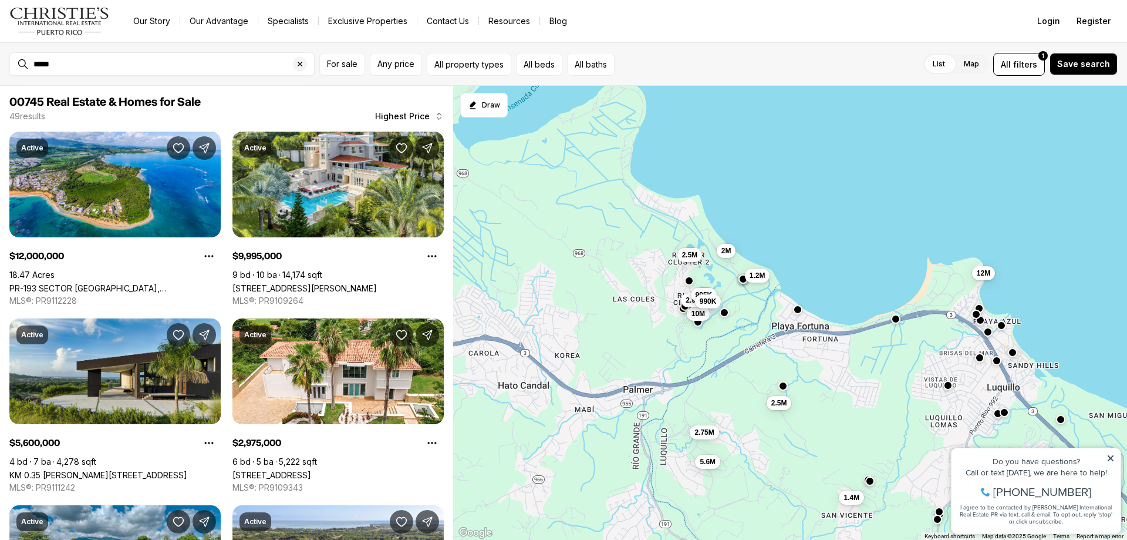
click at [853, 383] on div "2.75M 5.6M 2.5M 1.4M 12M 10M 2.98M 2.5M 2M 1.2M 995K 990K" at bounding box center [790, 313] width 674 height 454
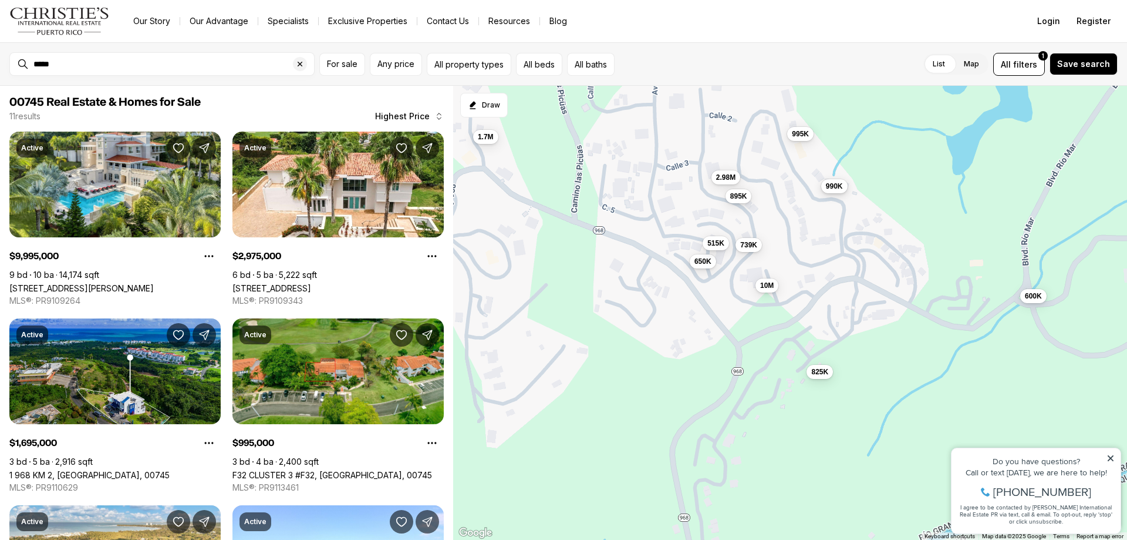
click at [836, 187] on span "990K" at bounding box center [834, 185] width 17 height 9
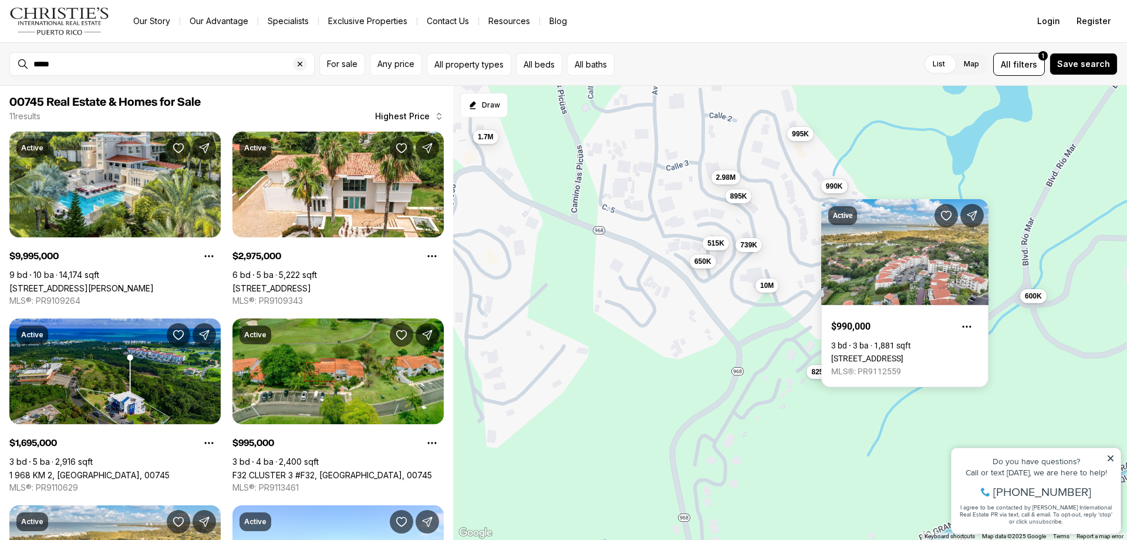
click at [836, 187] on div "Active $990,000 3 bd 3 ba 1,881 sqft 6000 RIO MAR BLVD #7131, RIO GRANDE PR, 00…" at bounding box center [904, 286] width 167 height 202
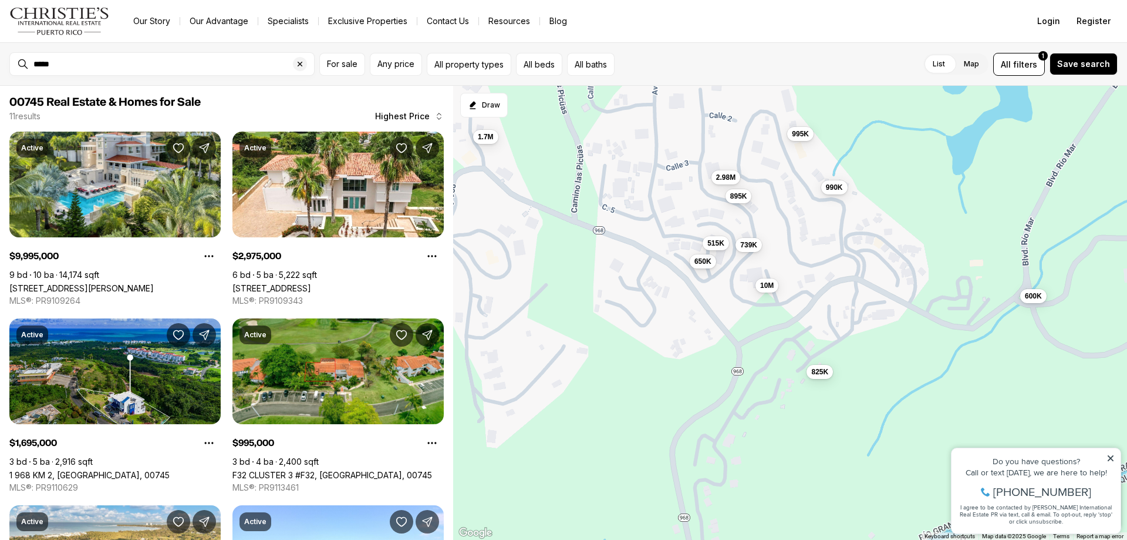
click at [926, 190] on div "825K 10M 2.98M 995K 990K 895K 739K 650K 600K 515K 1.7M" at bounding box center [790, 313] width 674 height 454
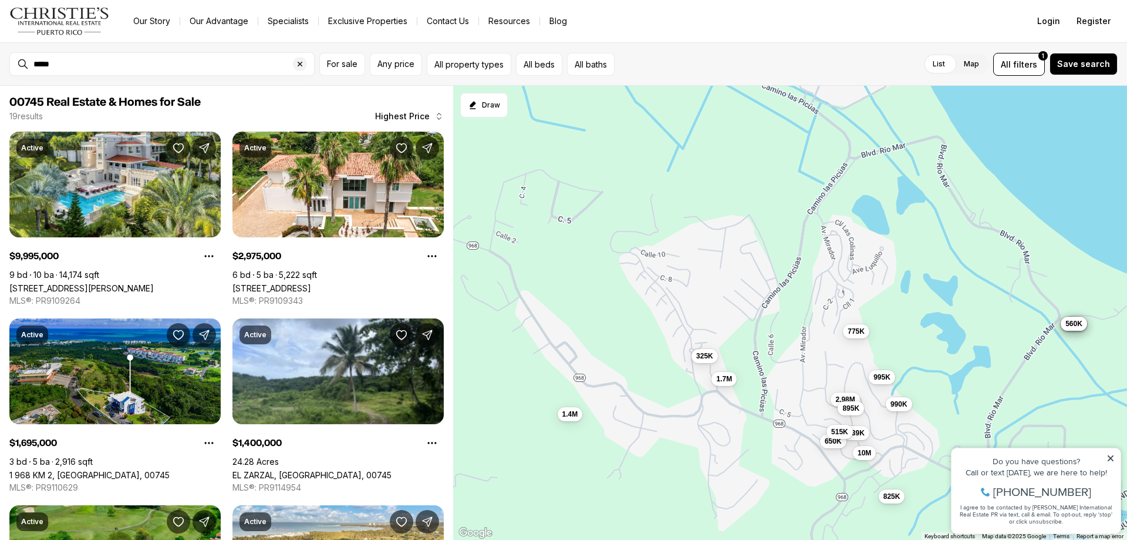
drag, startPoint x: 643, startPoint y: 226, endPoint x: 659, endPoint y: 343, distance: 118.6
click at [659, 343] on div "825K 10M 2.98M 995K 990K 895K 739K 650K 600K 515K 1.7M 1.4M 775K 630K 625K 600K…" at bounding box center [790, 313] width 674 height 454
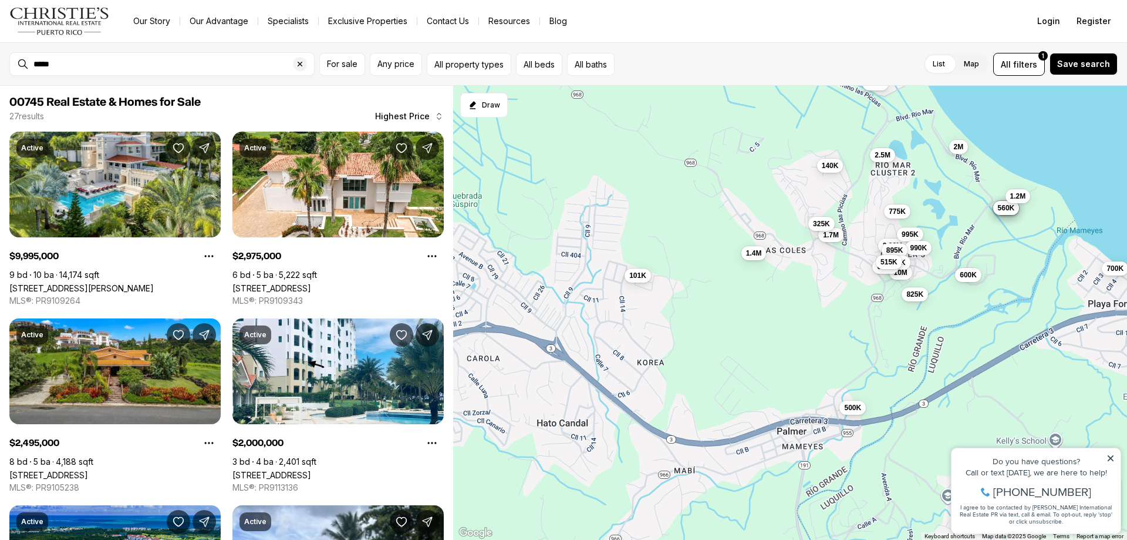
drag, startPoint x: 599, startPoint y: 467, endPoint x: 735, endPoint y: 335, distance: 189.3
click at [735, 335] on div "825K 10M 2.98M 995K 990K 895K 739K 650K 600K 515K 1.7M 1.4M 775K 630K 625K 600K…" at bounding box center [790, 313] width 674 height 454
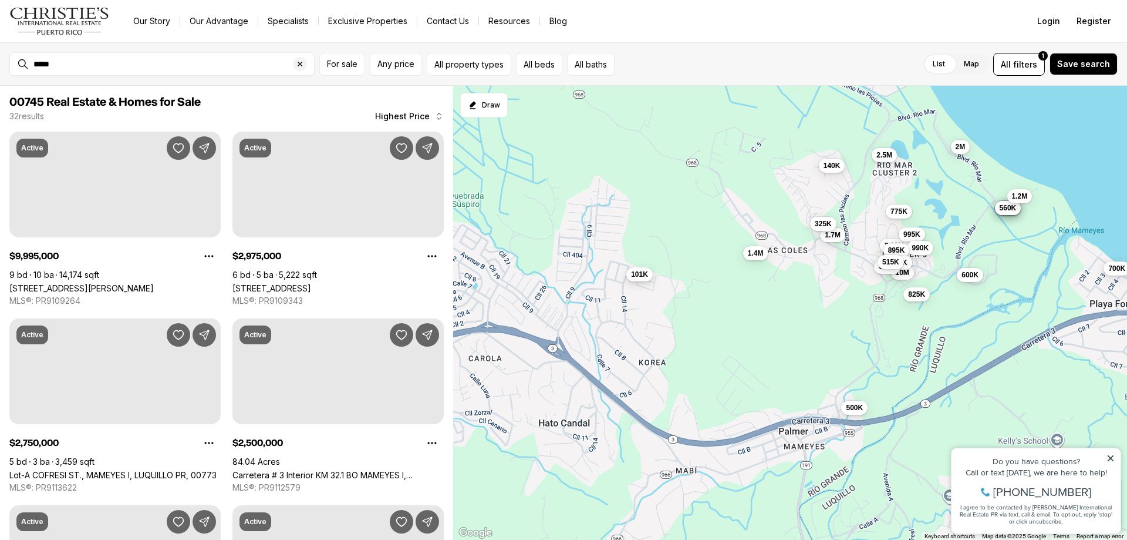
click at [639, 277] on span "101K" at bounding box center [639, 273] width 17 height 9
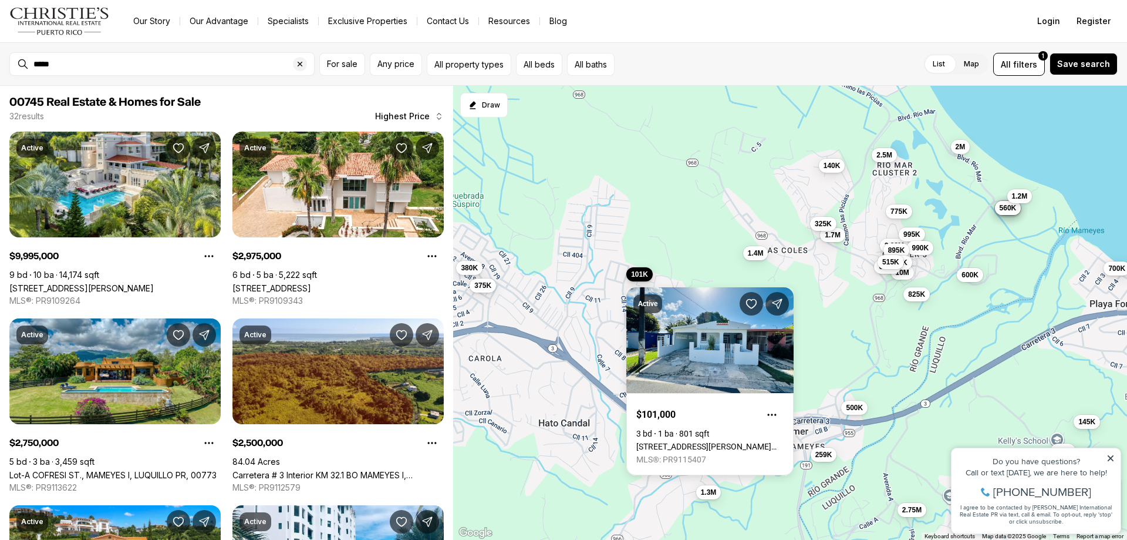
click at [639, 277] on div "Active $101,000 3 bd 1 ba 801 sqft Calle 3 Topacio ESTANCIASS MADRIGAL #C16, RI…" at bounding box center [709, 374] width 167 height 202
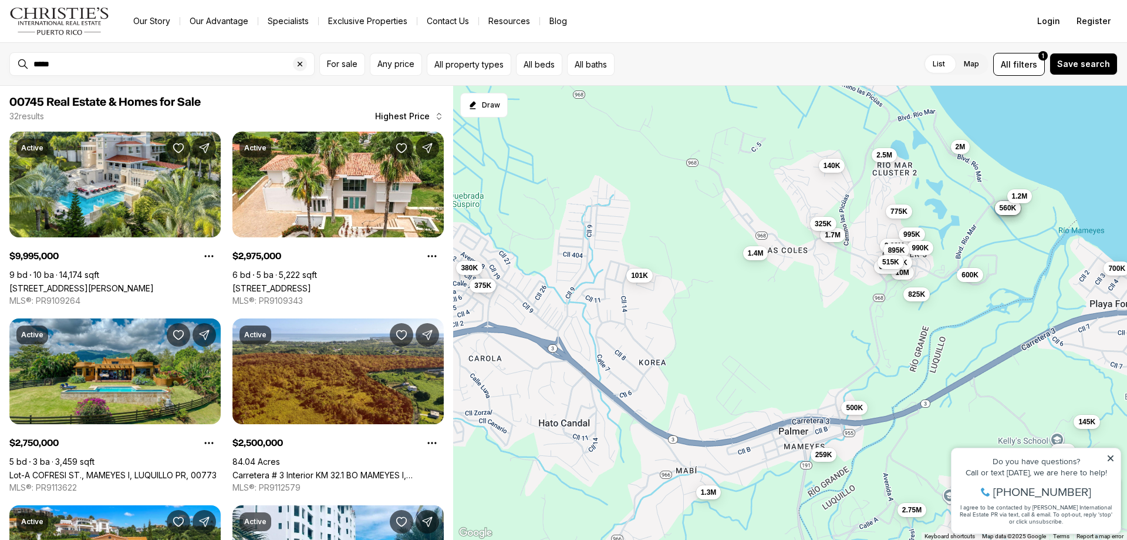
click at [673, 223] on div "825K 10M 2.98M 995K 990K 895K 739K 650K 600K 515K 1.7M 1.4M 775K 630K 625K 600K…" at bounding box center [790, 313] width 674 height 454
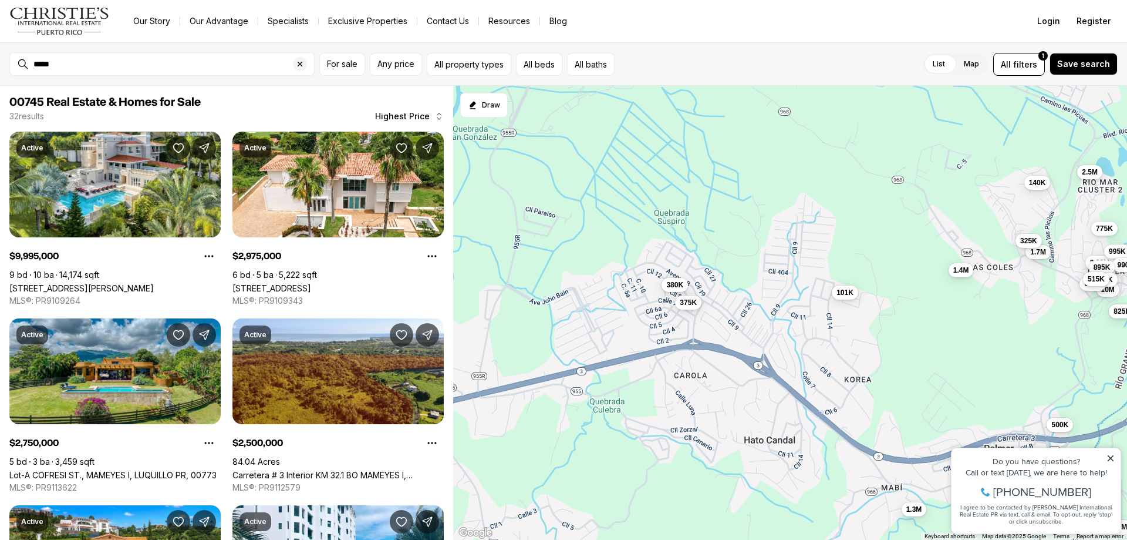
drag, startPoint x: 671, startPoint y: 266, endPoint x: 880, endPoint y: 285, distance: 209.8
click at [880, 285] on div "825K 10M 2.98M 995K 990K 895K 739K 650K 600K 515K 1.7M 1.4M 775K 630K 625K 600K…" at bounding box center [790, 313] width 674 height 454
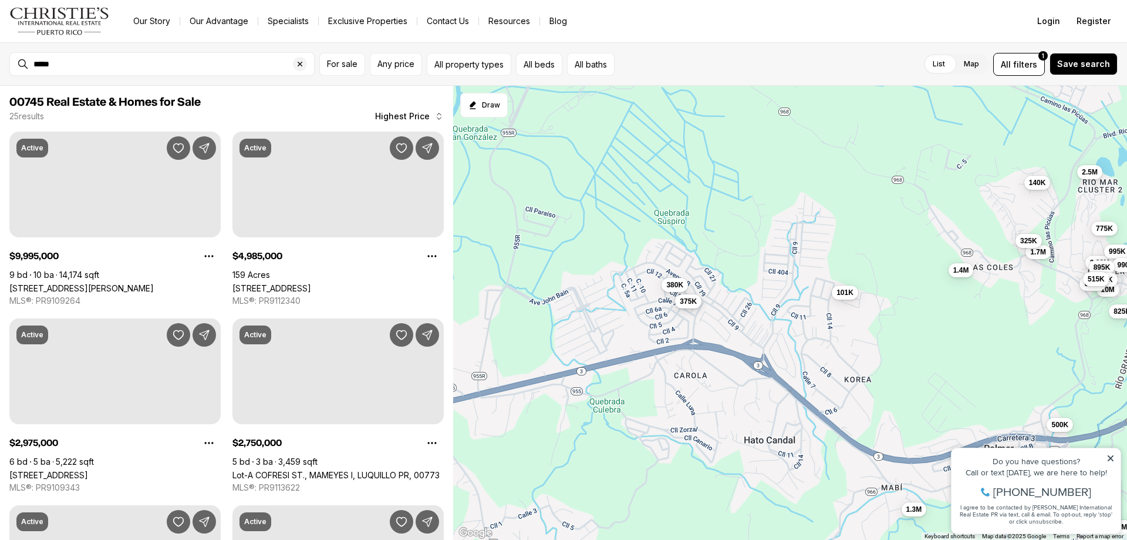
click at [693, 302] on span "375K" at bounding box center [688, 300] width 17 height 9
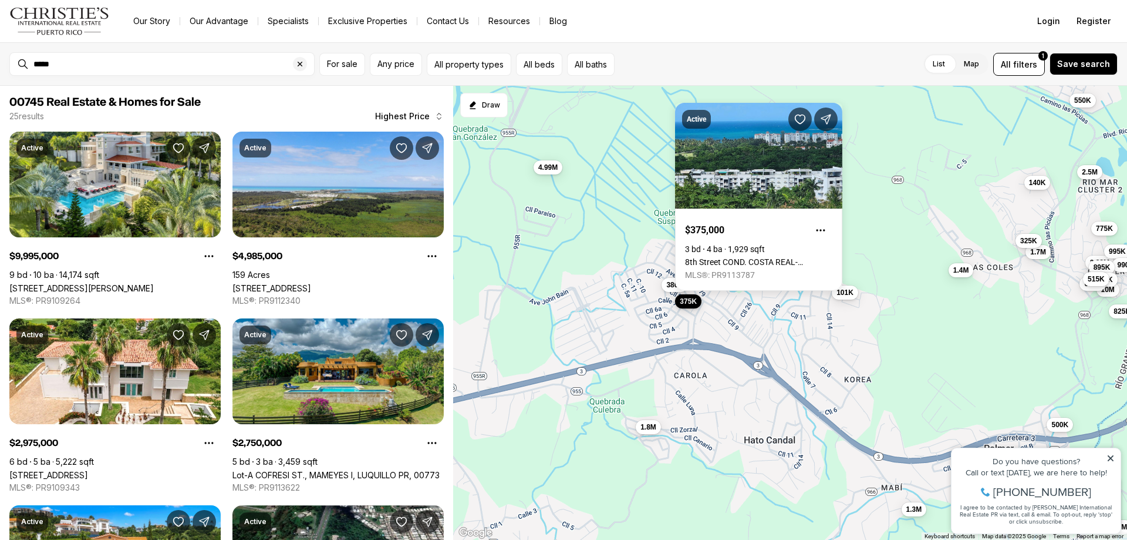
click at [693, 302] on span "375K" at bounding box center [688, 300] width 17 height 9
click at [673, 289] on button "380K" at bounding box center [675, 284] width 26 height 14
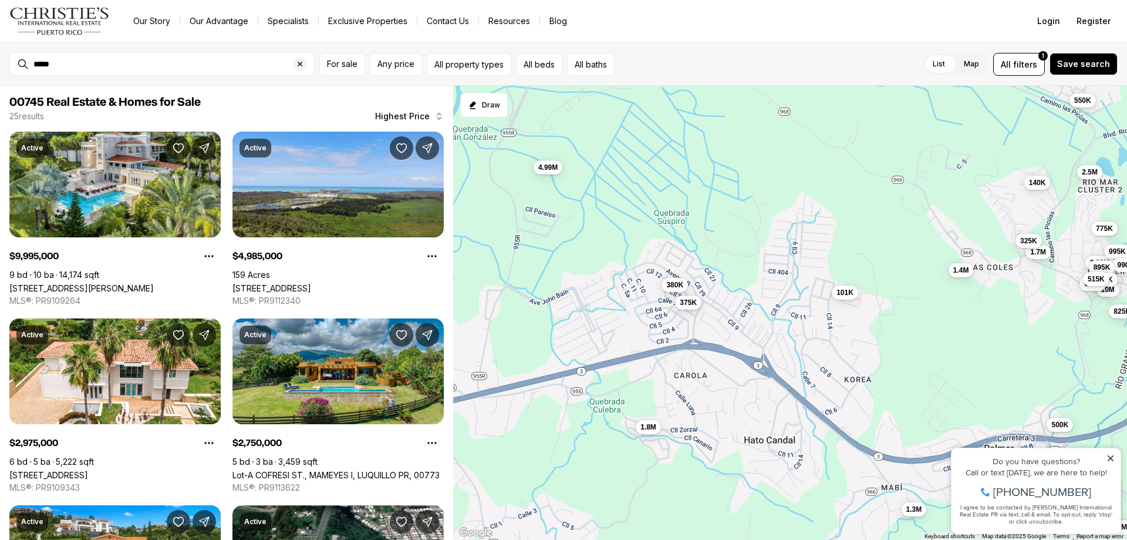
click at [778, 153] on div "825K 10M 2.98M 995K 990K 895K 739K 650K 515K 1.7M 1.4M 775K 325K 2.5M 140K 500K…" at bounding box center [790, 313] width 674 height 454
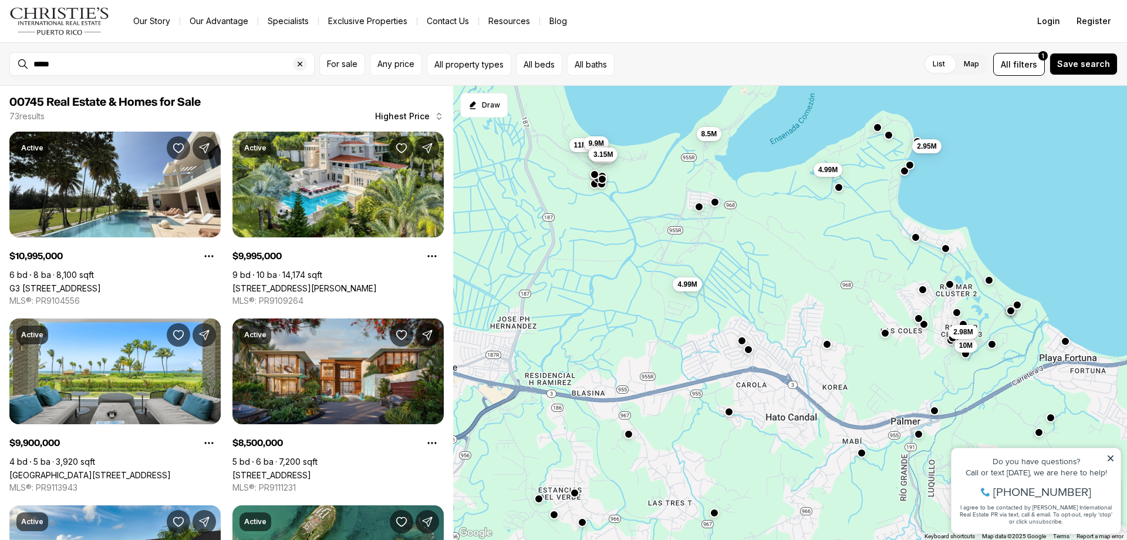
drag, startPoint x: 575, startPoint y: 274, endPoint x: 654, endPoint y: 302, distance: 83.8
click at [654, 302] on div "10M 2.98M 4.99M 2.95M 5.6M 11M 9.9M 3.6M 3.3M 3.15M 8.5M 4.99M" at bounding box center [790, 313] width 674 height 454
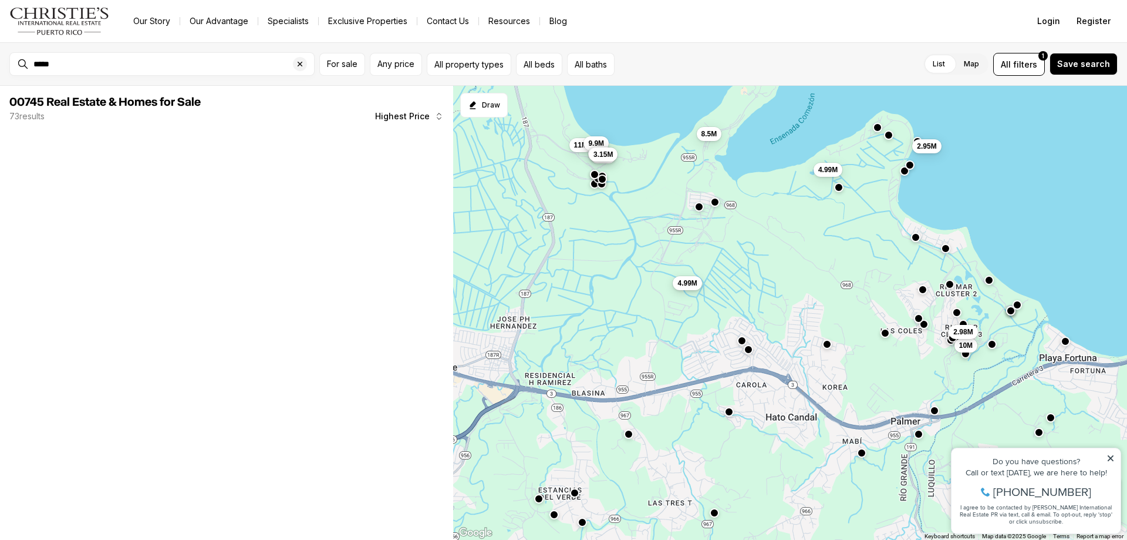
click at [683, 282] on span "4.99M" at bounding box center [686, 282] width 19 height 9
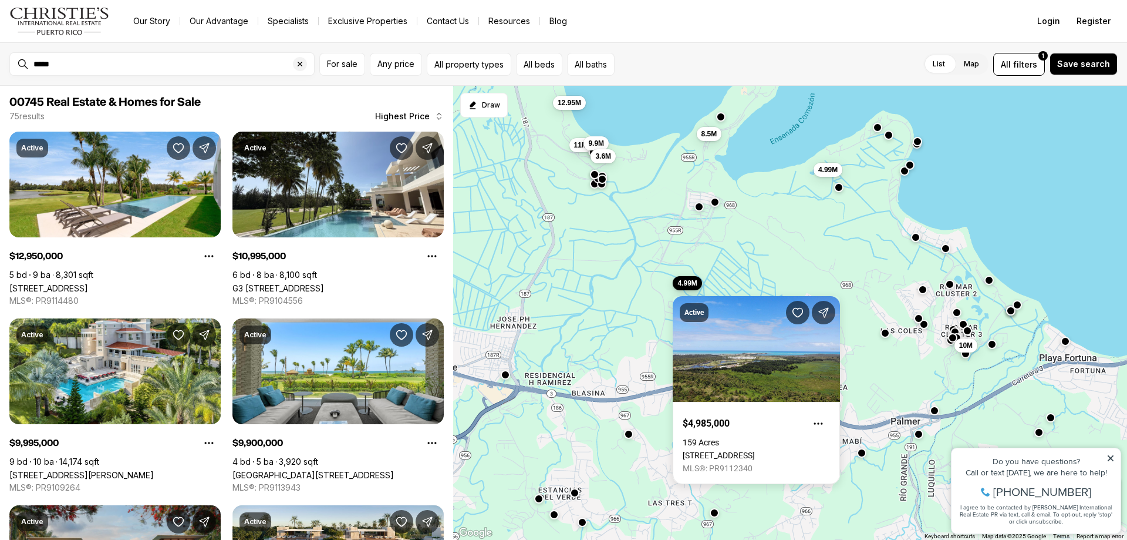
click at [683, 282] on div "Active $4,985,000 159 Acres 955R #Km 3.2, RIO GRANDE PR, 00745 MLS®: PR9112340" at bounding box center [756, 383] width 167 height 202
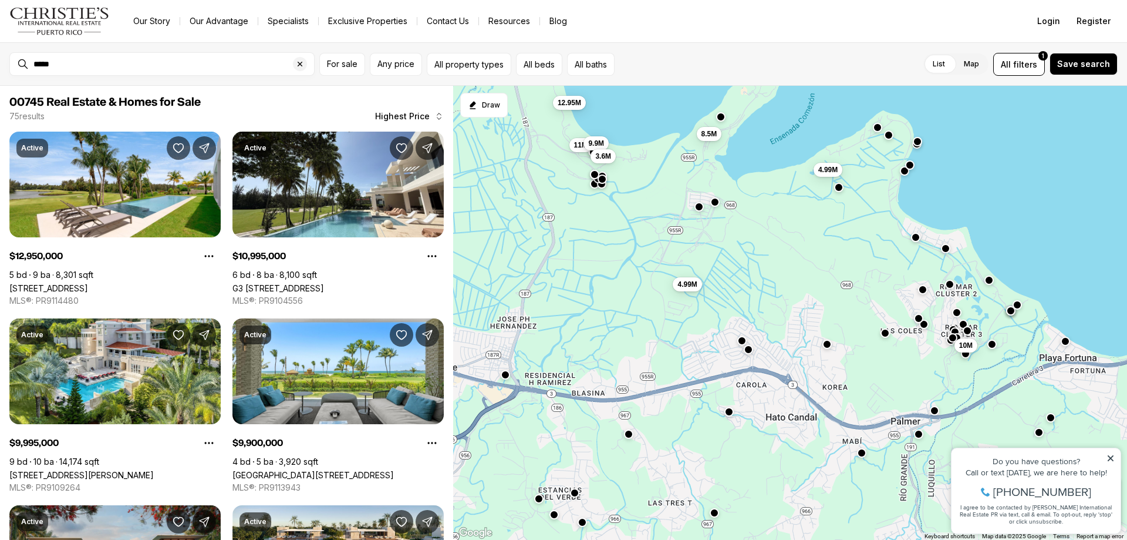
click at [787, 230] on div "10M 4.99M 5.6M 11M 9.9M 3.6M 8.5M 4.99M 12.95M" at bounding box center [790, 313] width 674 height 454
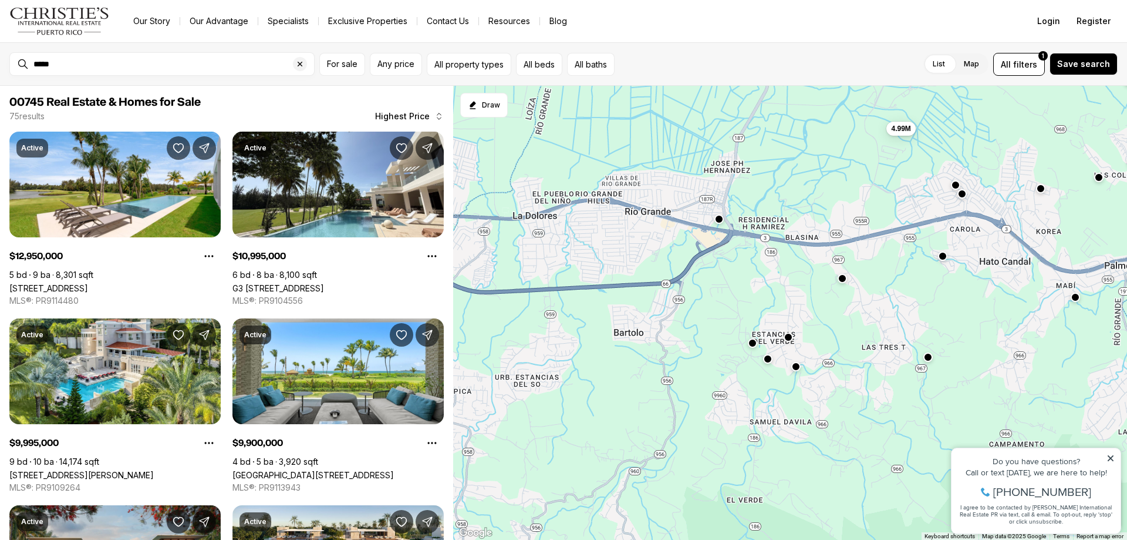
drag, startPoint x: 567, startPoint y: 331, endPoint x: 783, endPoint y: 175, distance: 266.6
click at [783, 175] on div "10M 4.99M 5.6M 11M 9.9M 3.6M 8.5M 4.99M 12.95M" at bounding box center [790, 313] width 674 height 454
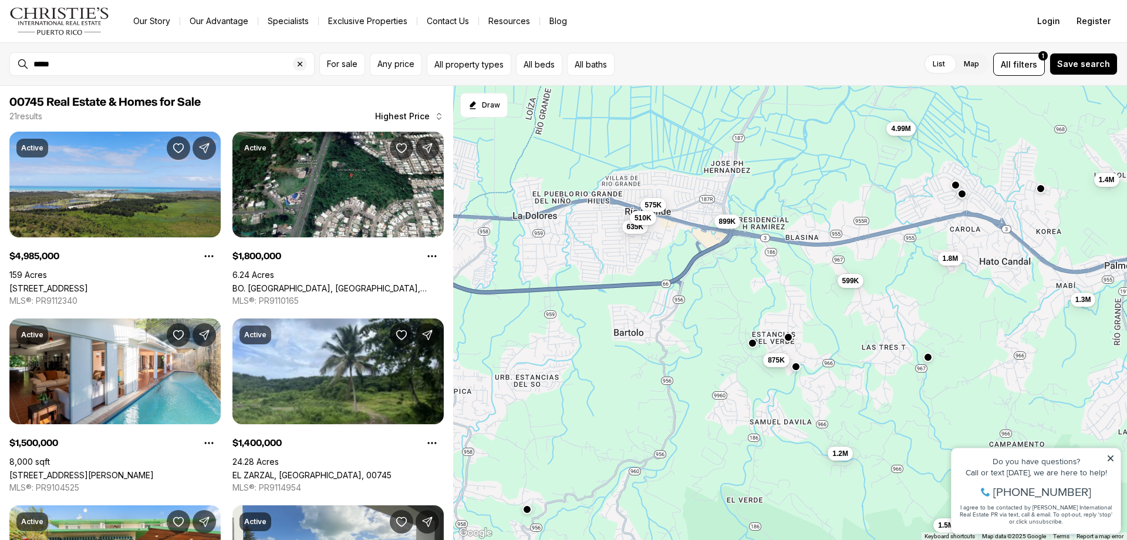
click at [773, 368] on div "875K" at bounding box center [776, 361] width 26 height 14
click at [799, 365] on button "button" at bounding box center [795, 364] width 9 height 9
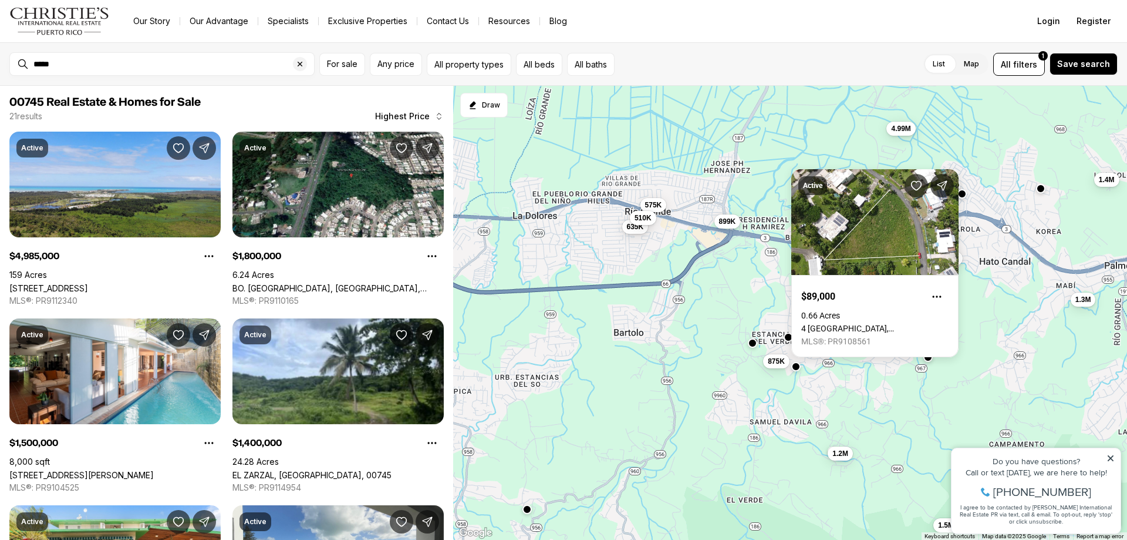
click at [798, 372] on div "1.4M 1.3M 4.99M 1.8M 875K 599K 899K 1.5M 1.2M 635K 575K 510K" at bounding box center [790, 313] width 674 height 454
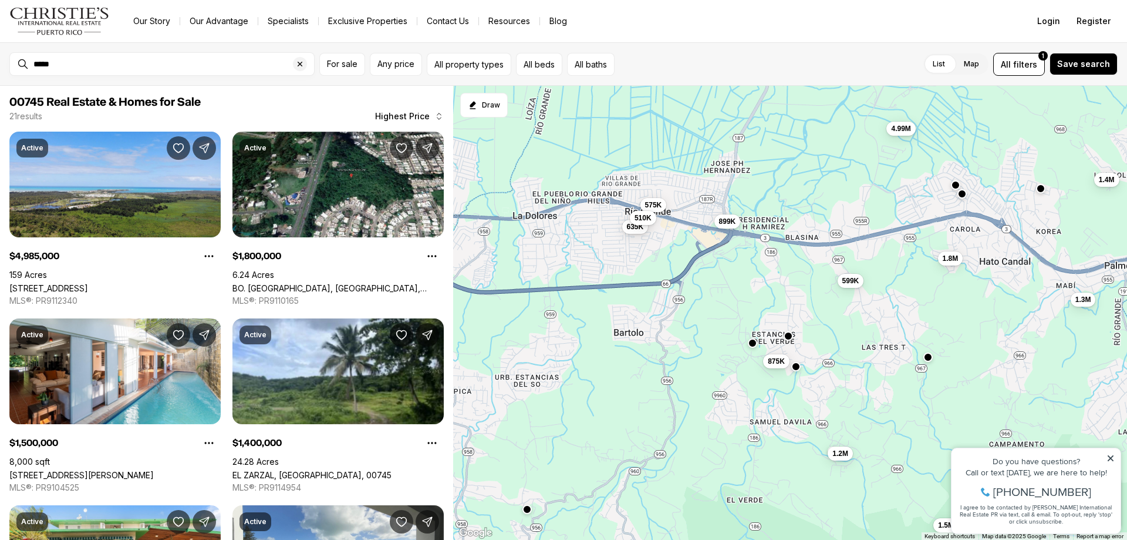
click at [787, 339] on button "button" at bounding box center [788, 335] width 9 height 9
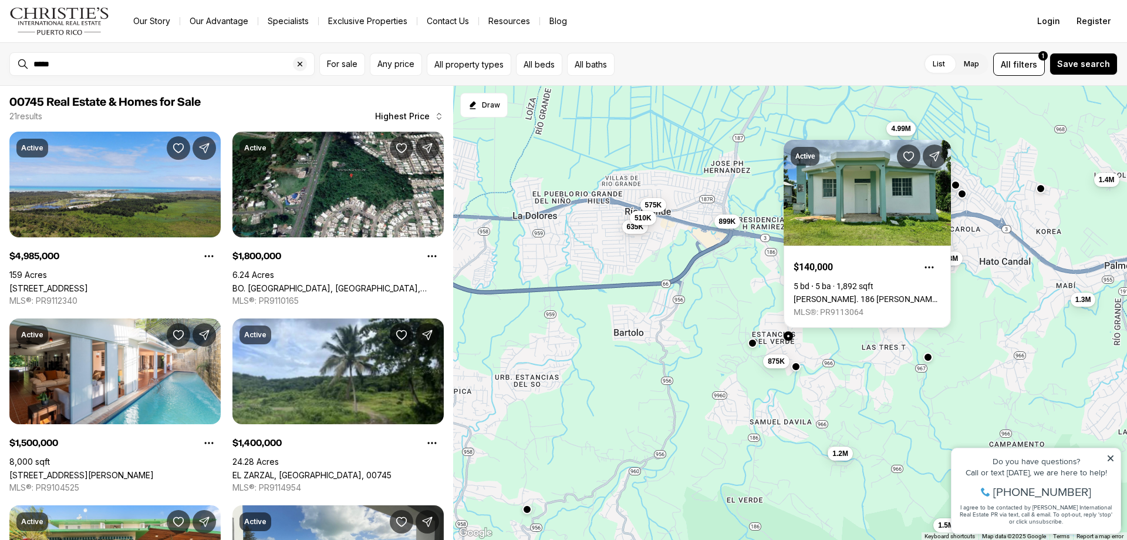
click at [787, 339] on button "button" at bounding box center [788, 335] width 9 height 9
click at [751, 347] on div at bounding box center [752, 342] width 9 height 9
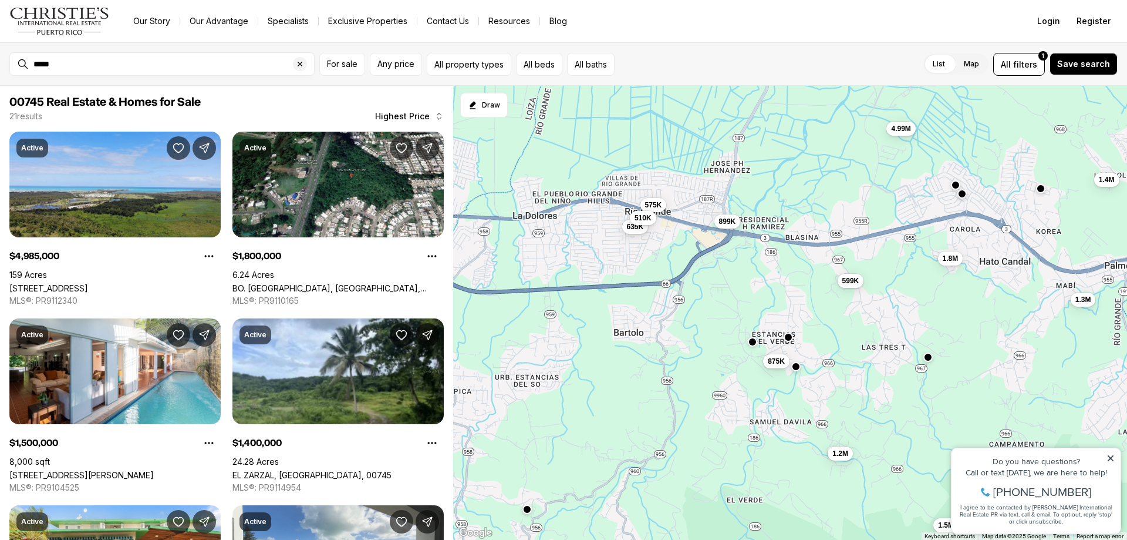
click at [752, 347] on div at bounding box center [752, 342] width 9 height 9
click at [753, 343] on button "button" at bounding box center [752, 341] width 9 height 9
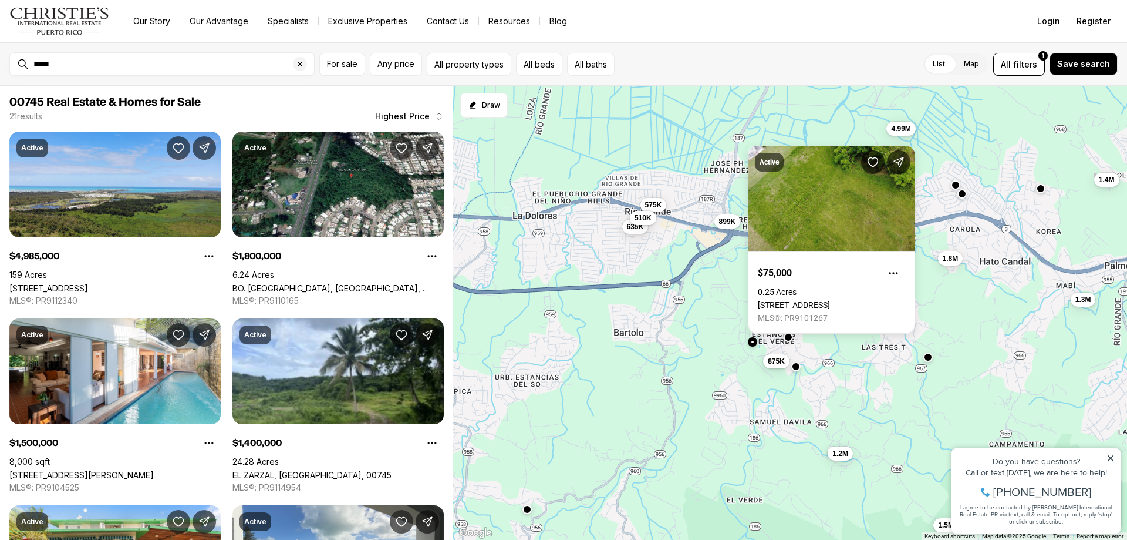
click at [753, 343] on button "button" at bounding box center [752, 341] width 9 height 9
click at [701, 371] on div "1.4M 1.3M 4.99M 1.8M 875K 599K 899K 1.5M 1.2M 635K 575K 510K" at bounding box center [790, 313] width 674 height 454
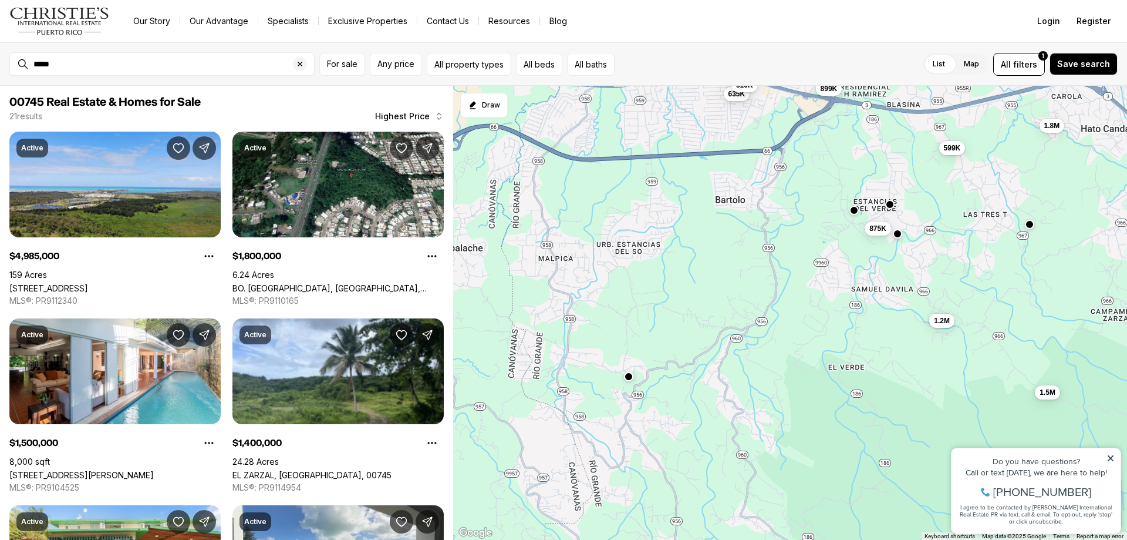
drag, startPoint x: 586, startPoint y: 442, endPoint x: 688, endPoint y: 306, distance: 170.3
click at [688, 306] on div "1.4M 1.3M 4.99M 1.8M 875K 599K 899K 1.5M 1.2M 635K 575K 510K" at bounding box center [790, 313] width 674 height 454
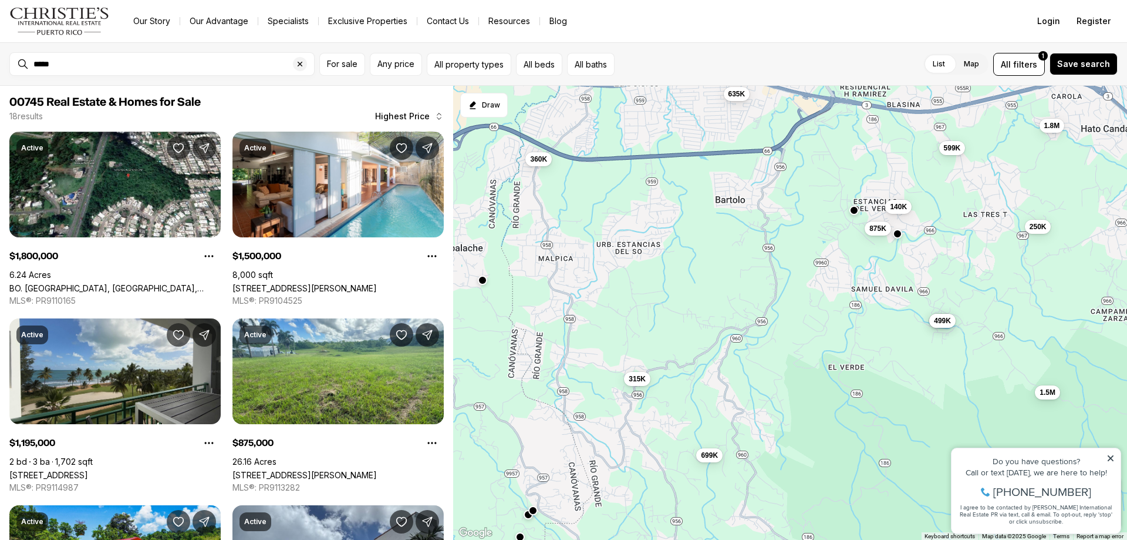
click at [630, 379] on span "315K" at bounding box center [637, 378] width 17 height 9
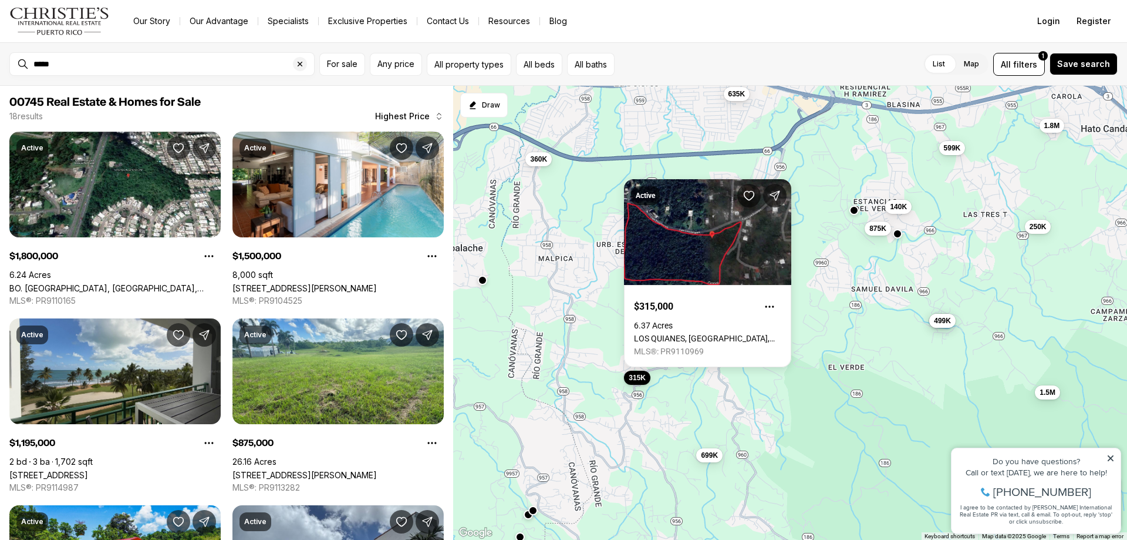
click at [579, 179] on div "1.8M 875K 140K 599K 250K 1.5M 1.2M 499K 635K 315K 699K 360K" at bounding box center [790, 313] width 674 height 454
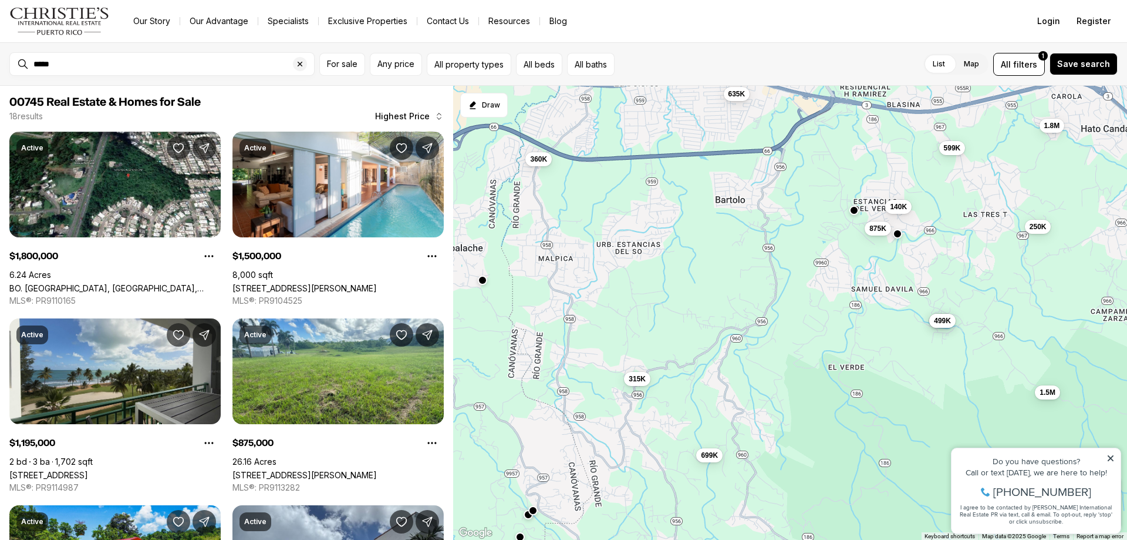
click at [577, 186] on div "1.8M 875K 140K 599K 250K 1.5M 1.2M 499K 635K 315K 699K 360K" at bounding box center [790, 313] width 674 height 454
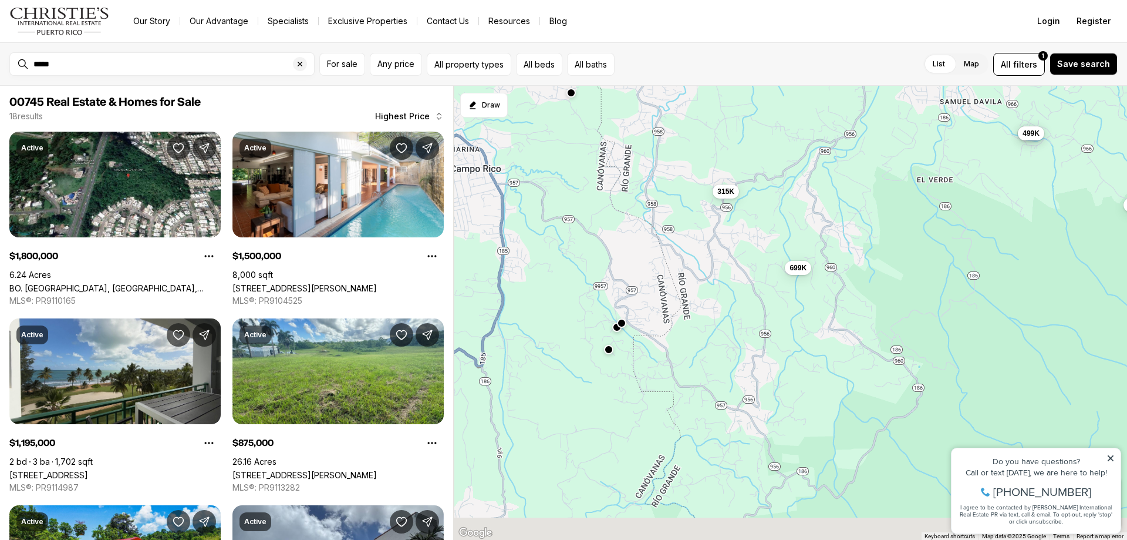
drag, startPoint x: 633, startPoint y: 440, endPoint x: 658, endPoint y: 311, distance: 130.8
click at [723, 242] on div "1.8M 875K 140K 599K 250K 1.5M 1.2M 499K 635K 315K 699K 360K" at bounding box center [790, 313] width 674 height 454
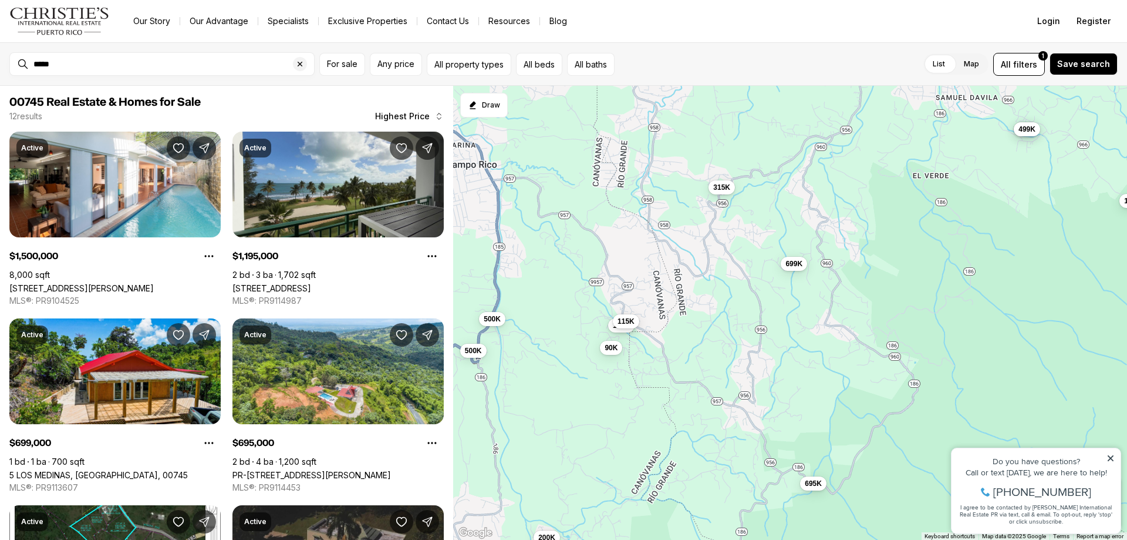
click at [569, 316] on div "1.5M 1.2M 499K 315K 699K 122K 115K 90K 695K 500K 500K 200K" at bounding box center [790, 313] width 674 height 454
click at [608, 350] on span "90K" at bounding box center [611, 346] width 13 height 9
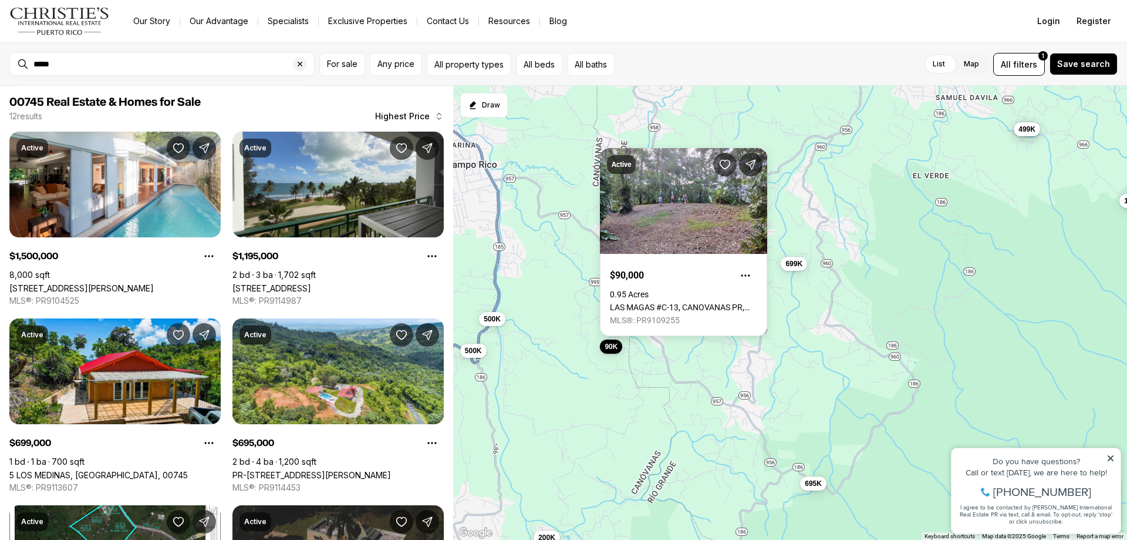
click at [696, 114] on div "1.5M 1.2M 499K 315K 699K 122K 115K 90K 695K 500K 500K 200K" at bounding box center [790, 313] width 674 height 454
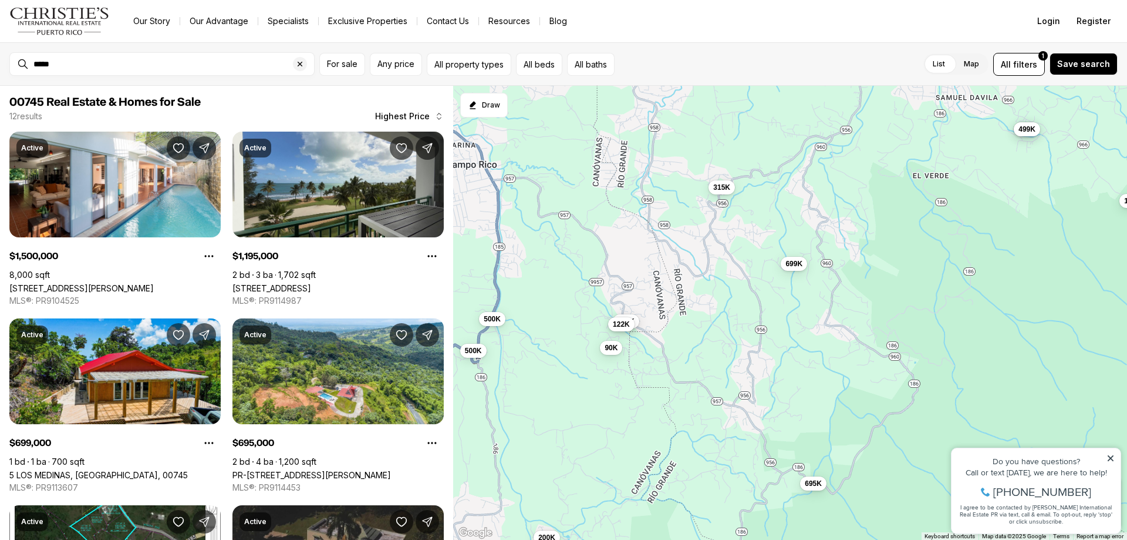
click at [622, 326] on span "122K" at bounding box center [621, 323] width 17 height 9
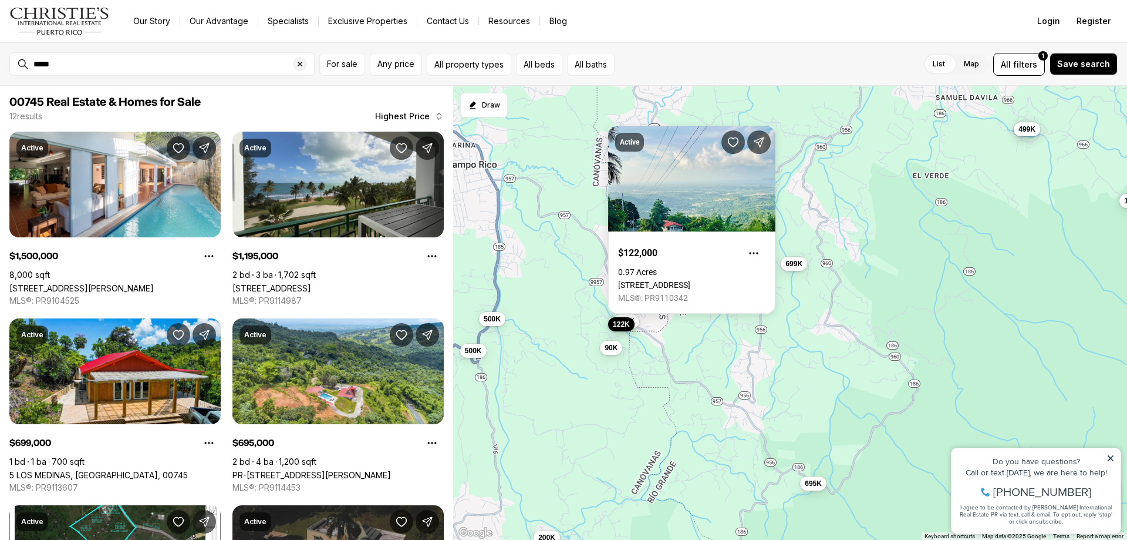
click at [622, 326] on span "122K" at bounding box center [621, 323] width 17 height 9
click at [616, 351] on button "90K" at bounding box center [611, 346] width 22 height 14
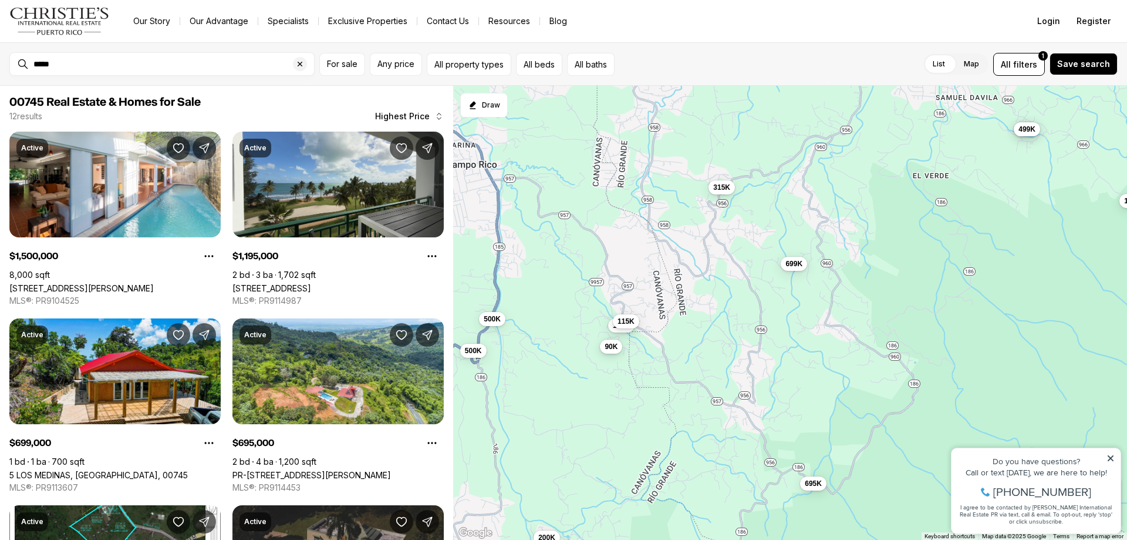
click at [612, 352] on button "90K" at bounding box center [611, 346] width 22 height 14
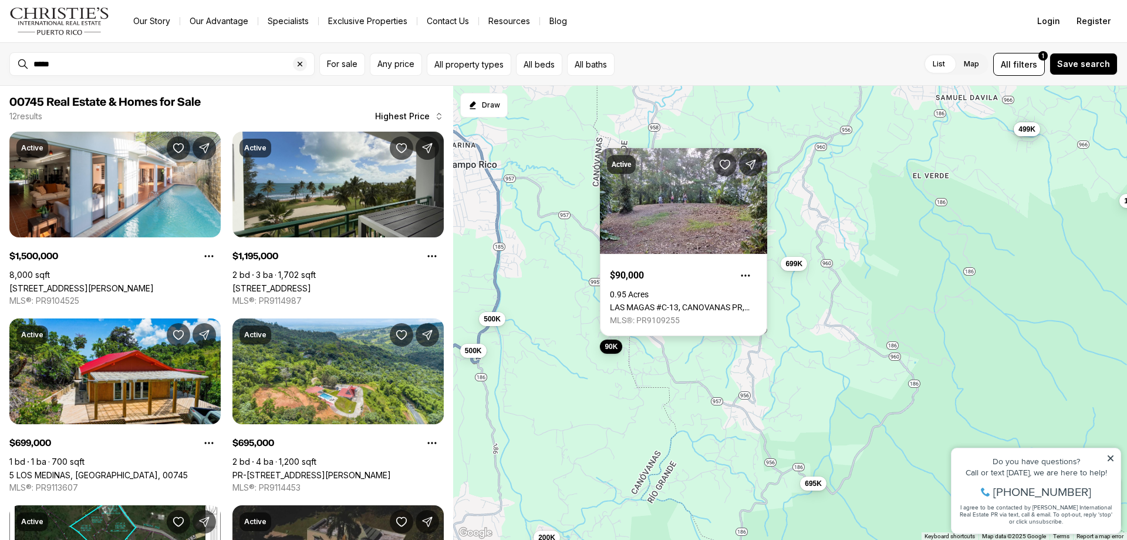
click at [669, 302] on link "LAS MAGAS #C-13, CANOVANAS PR, 00729" at bounding box center [683, 306] width 147 height 9
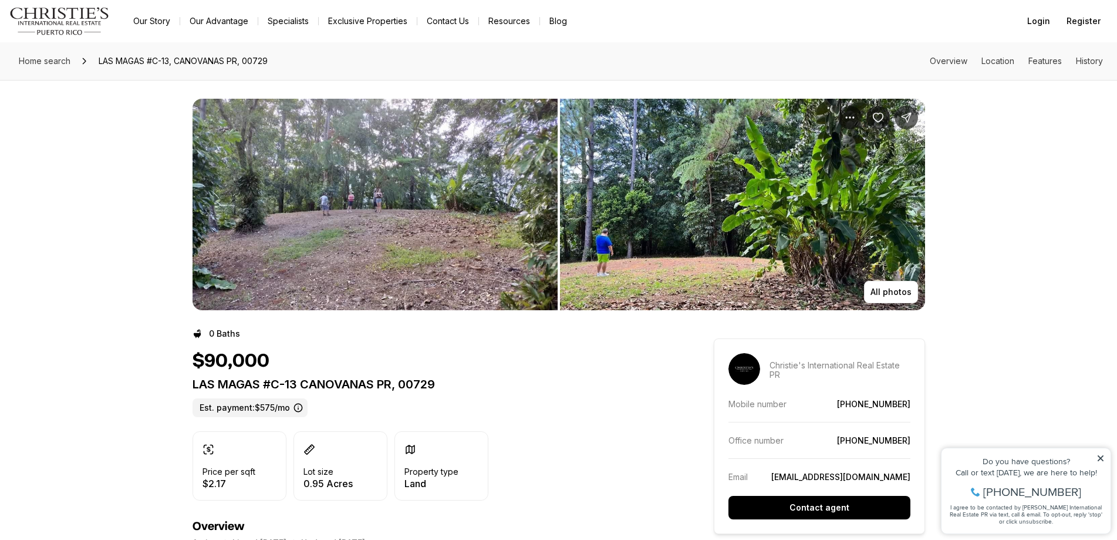
drag, startPoint x: 368, startPoint y: 331, endPoint x: 371, endPoint y: 323, distance: 8.4
